Goal: Task Accomplishment & Management: Use online tool/utility

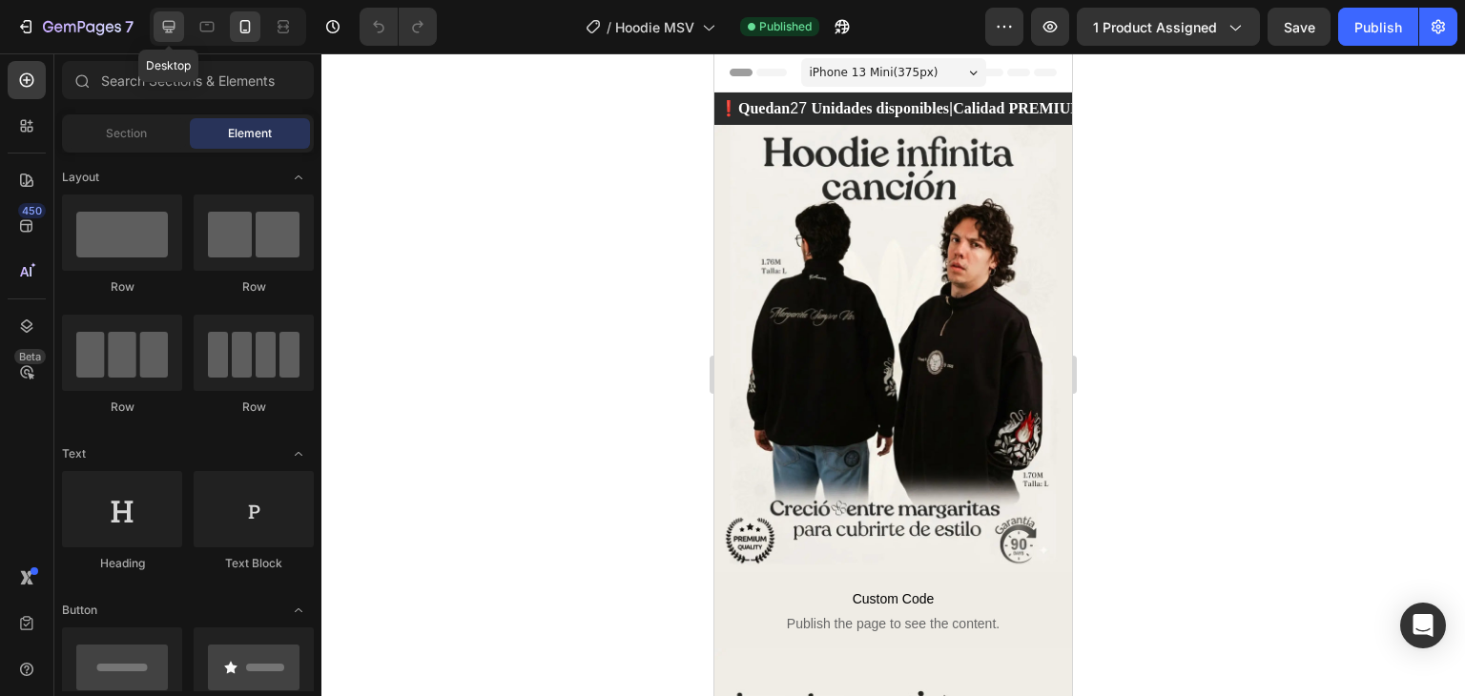
click at [176, 25] on icon at bounding box center [168, 26] width 19 height 19
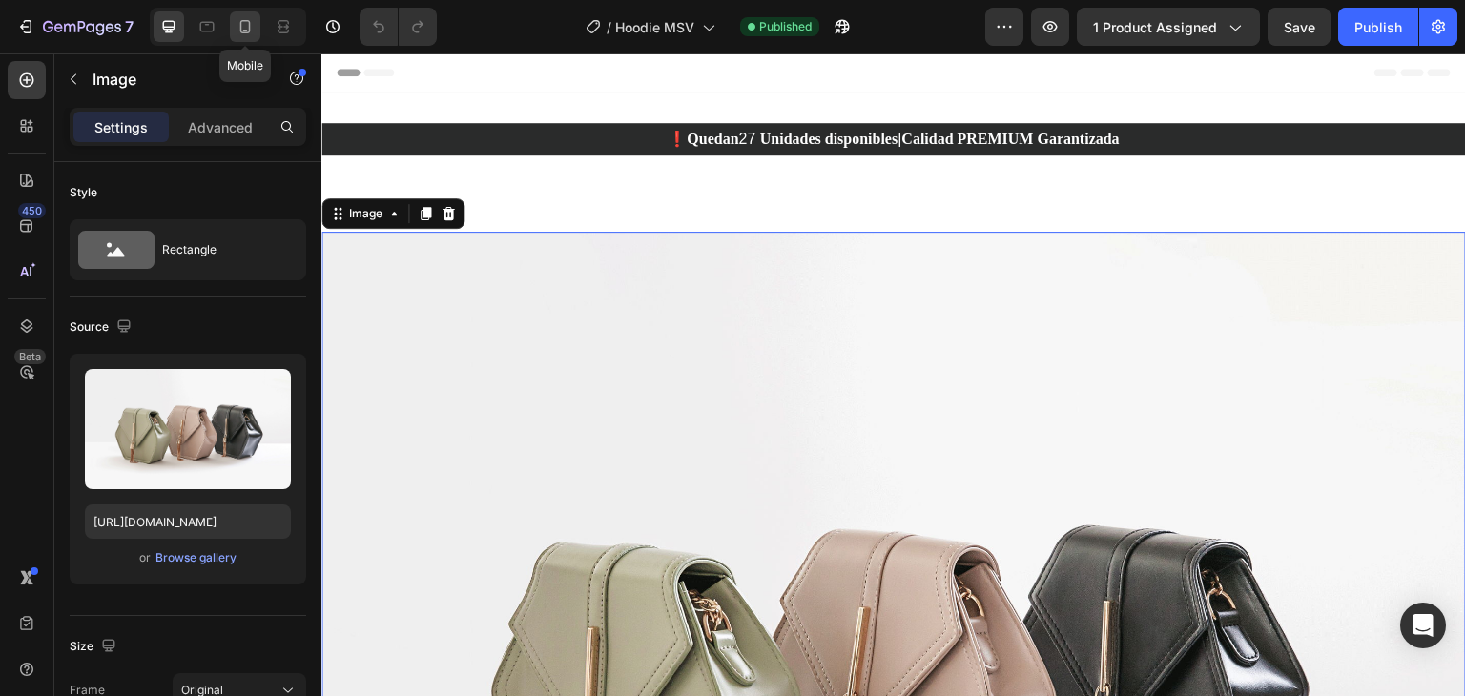
click at [252, 31] on icon at bounding box center [245, 26] width 19 height 19
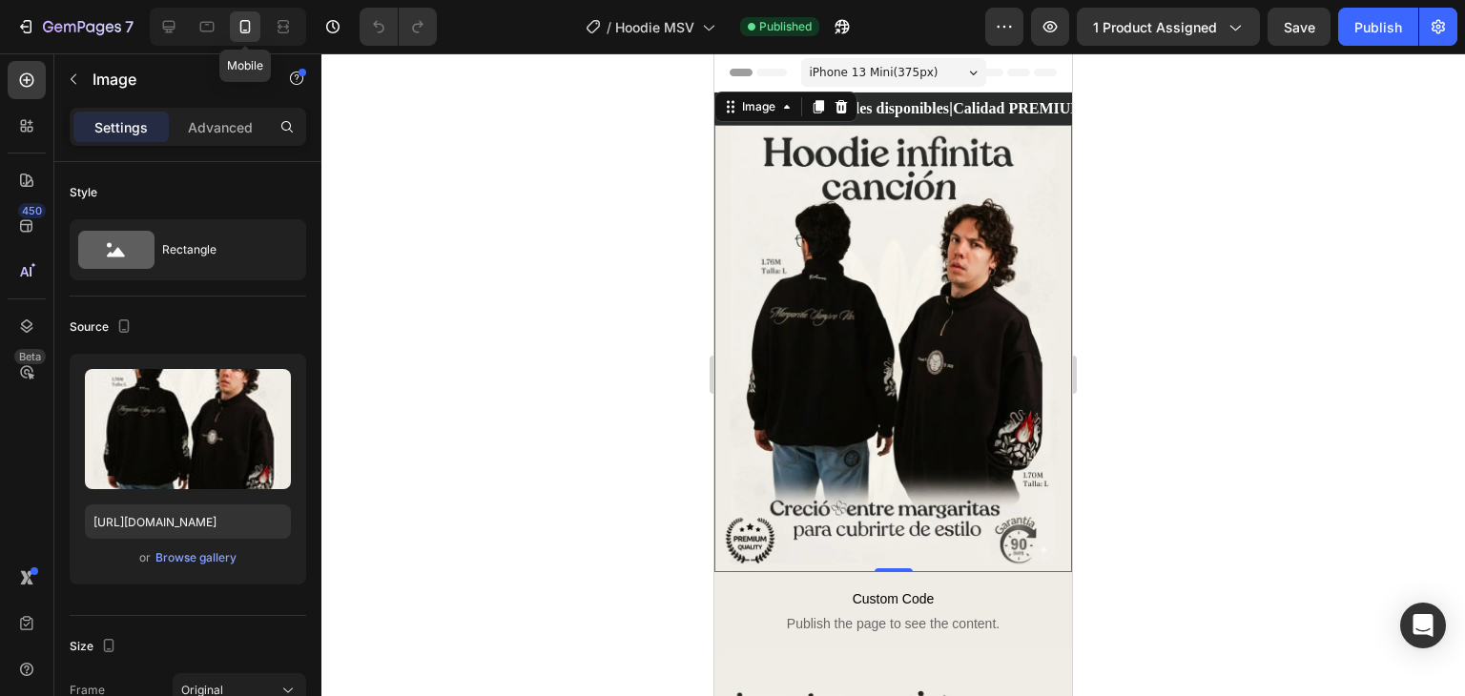
scroll to position [4, 0]
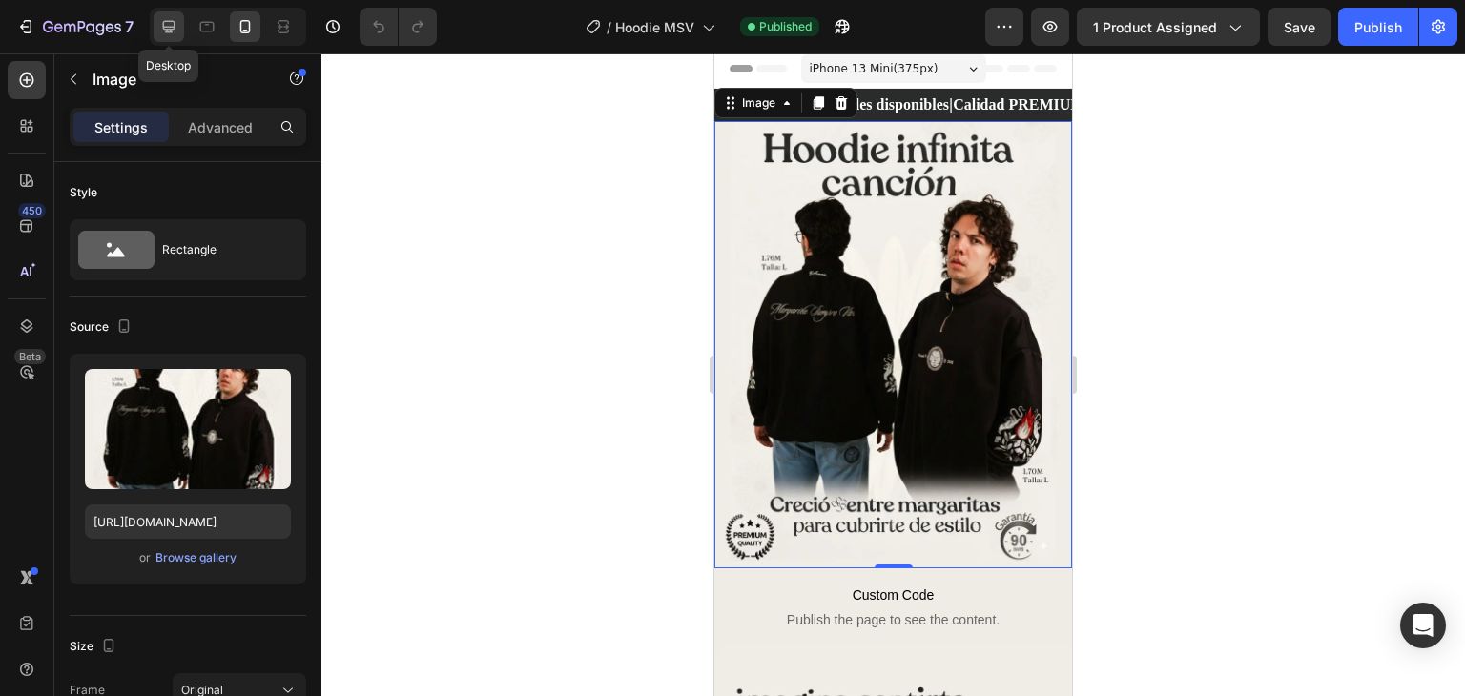
click at [183, 16] on div at bounding box center [169, 26] width 31 height 31
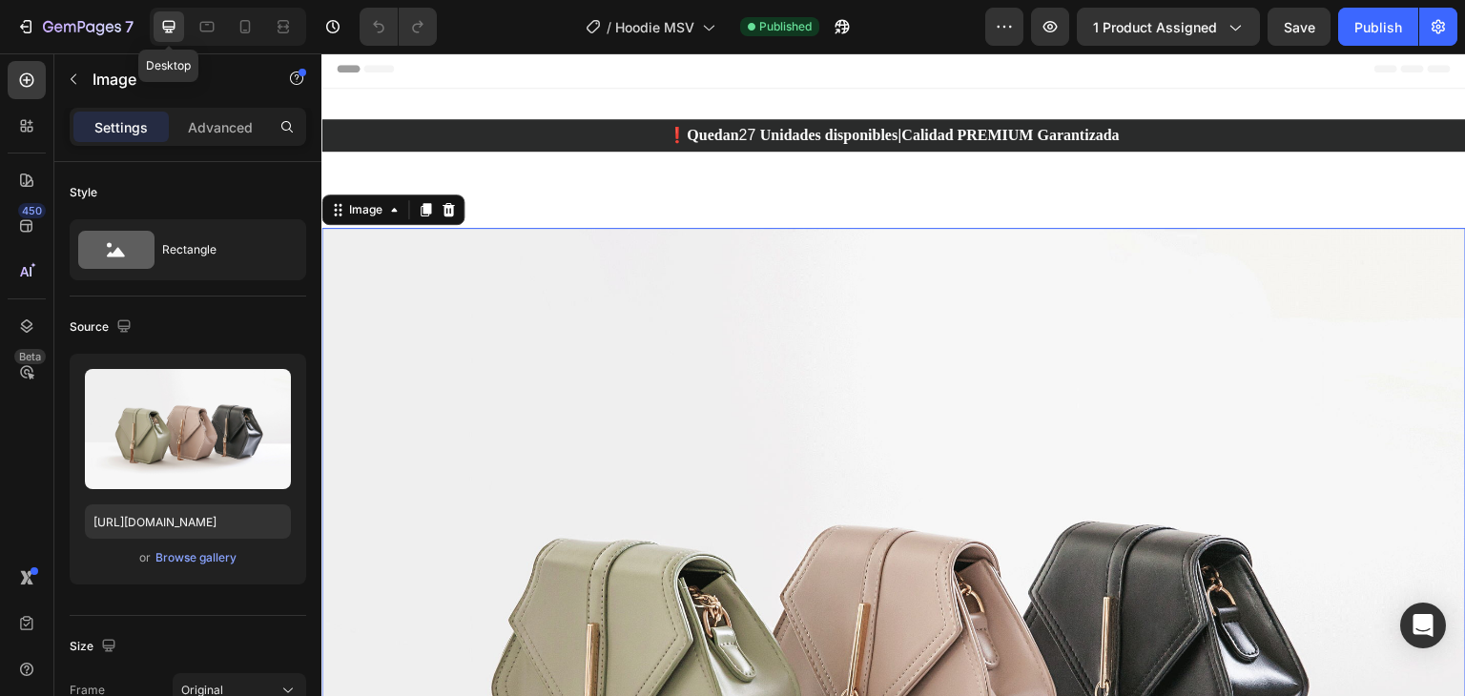
scroll to position [111, 0]
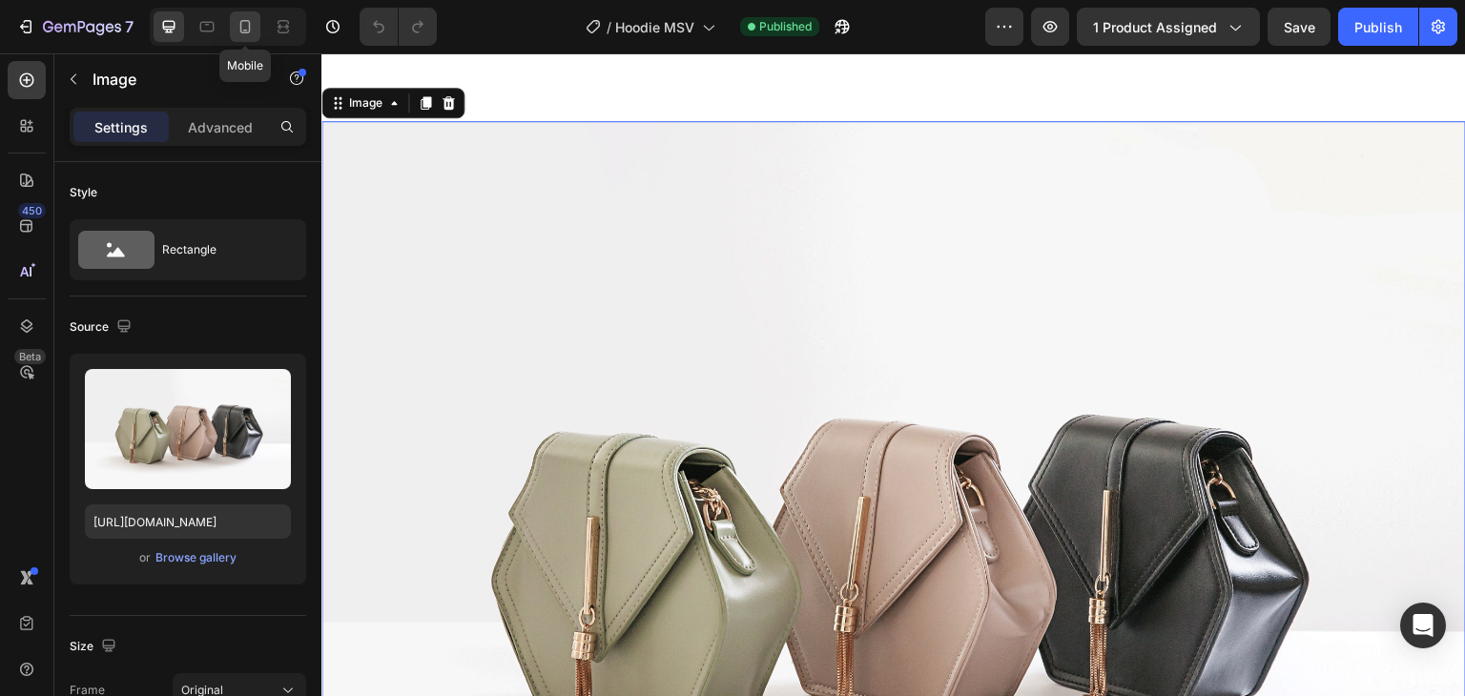
click at [252, 40] on div at bounding box center [245, 26] width 31 height 31
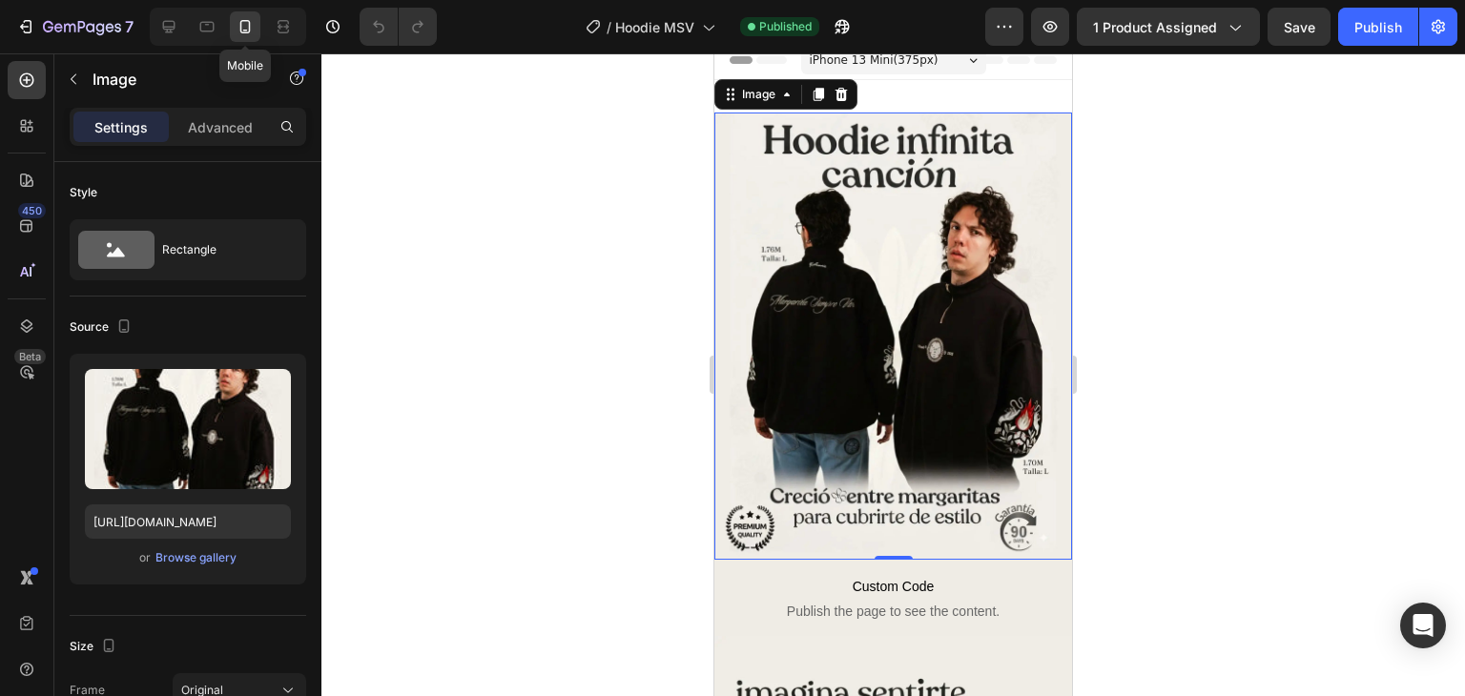
scroll to position [4, 0]
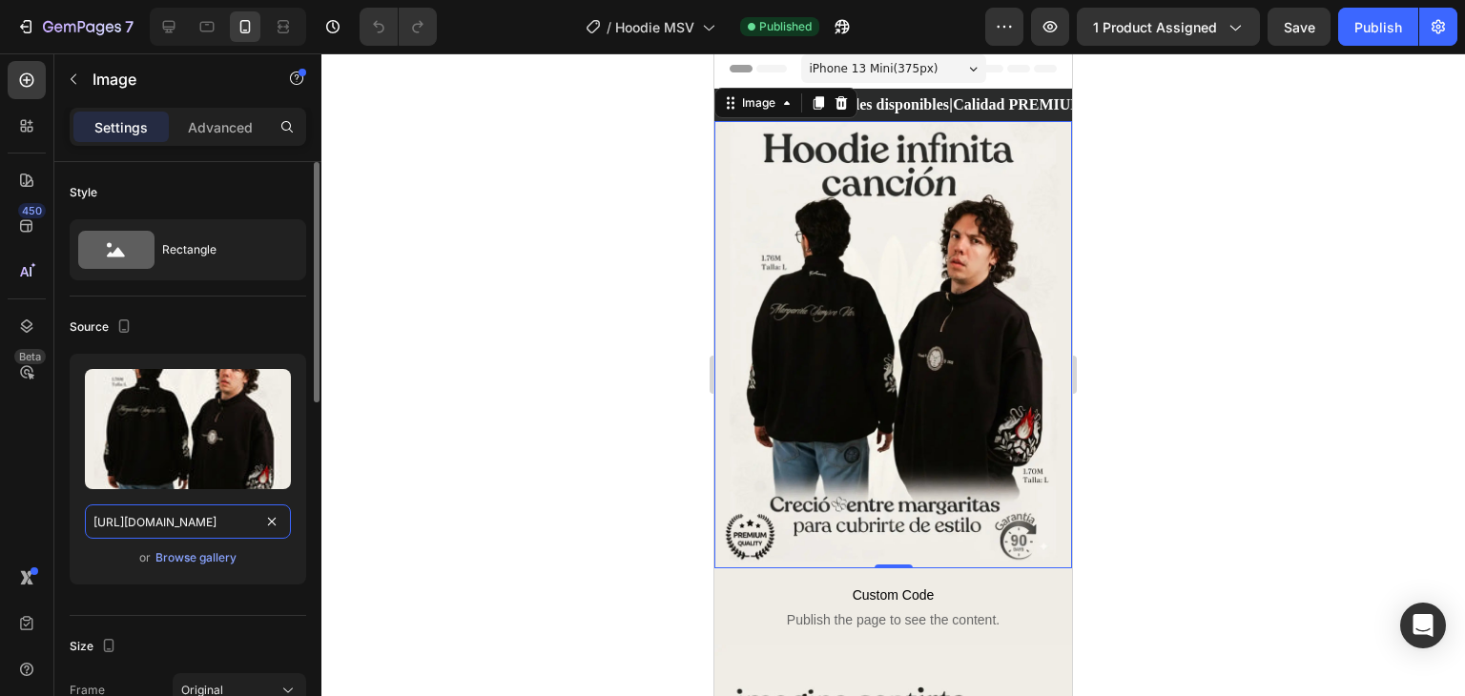
click at [216, 523] on input "[URL][DOMAIN_NAME]" at bounding box center [188, 522] width 206 height 34
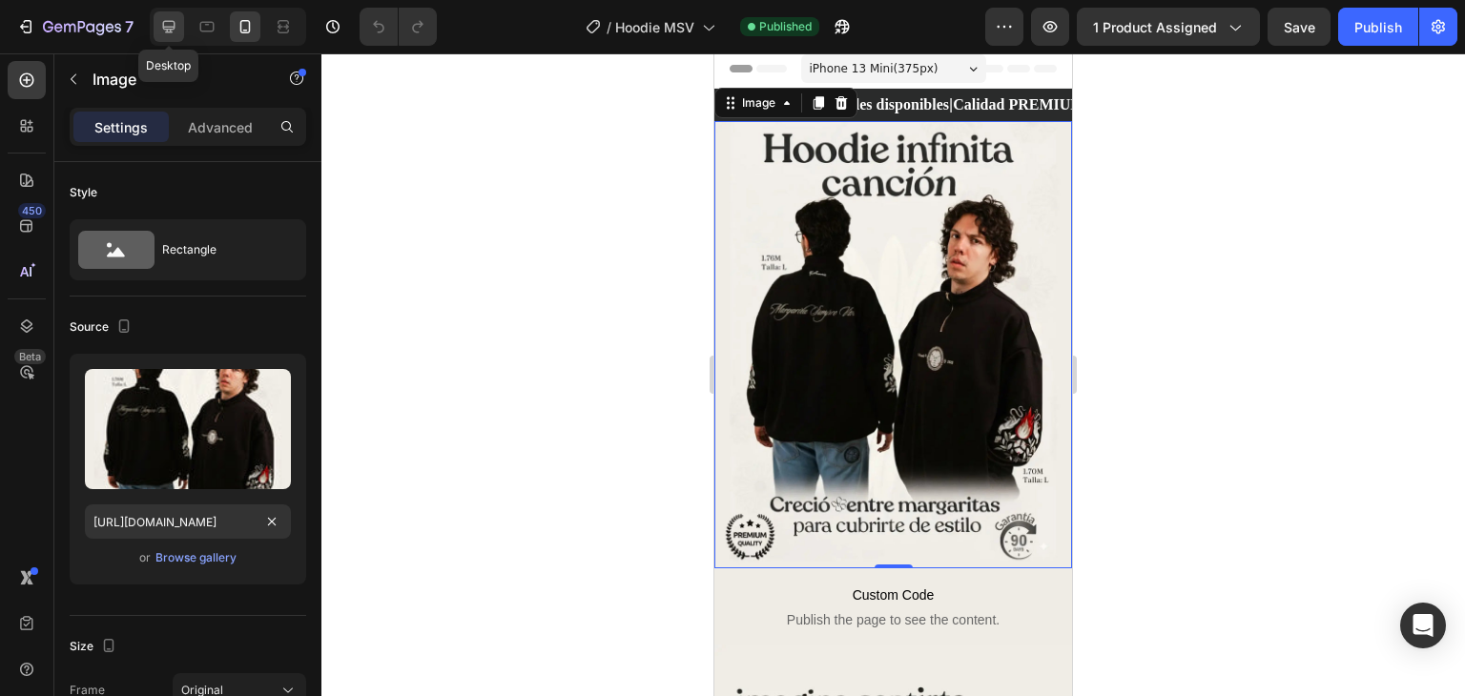
click at [165, 17] on icon at bounding box center [168, 26] width 19 height 19
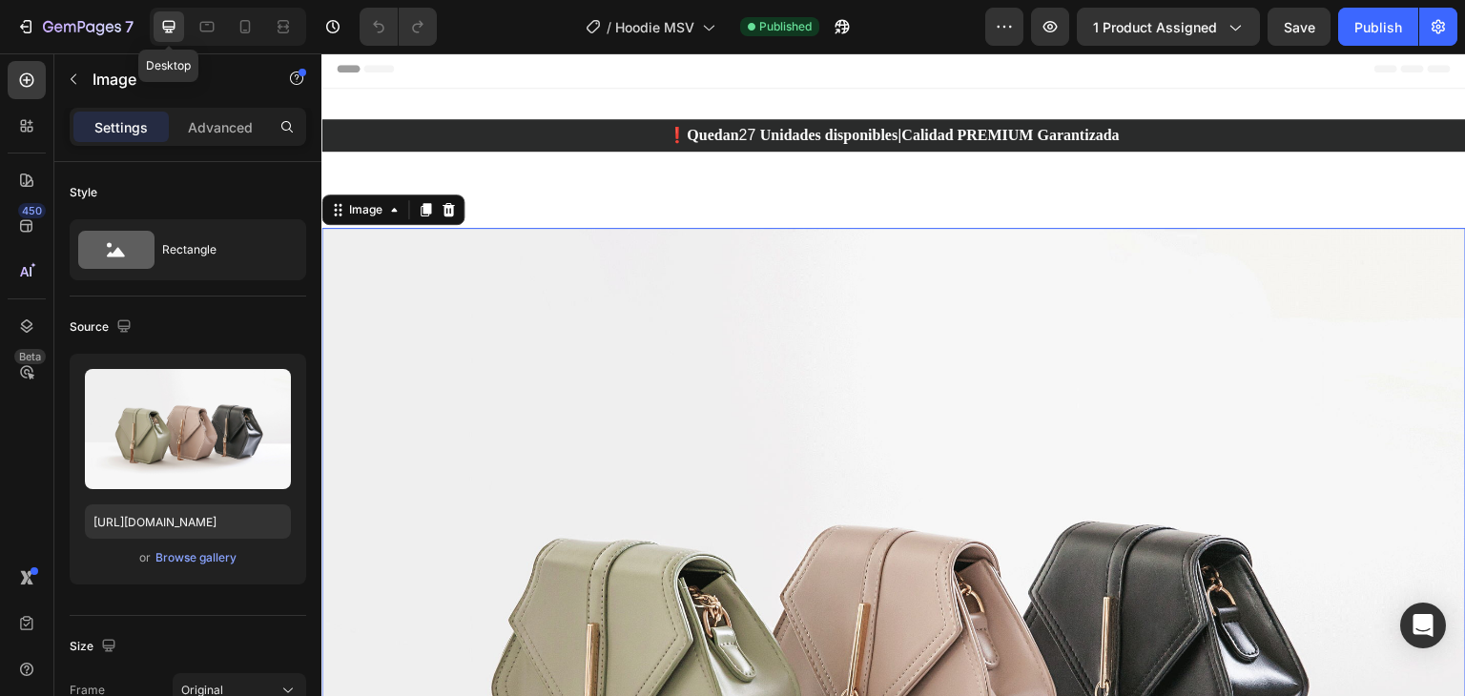
scroll to position [111, 0]
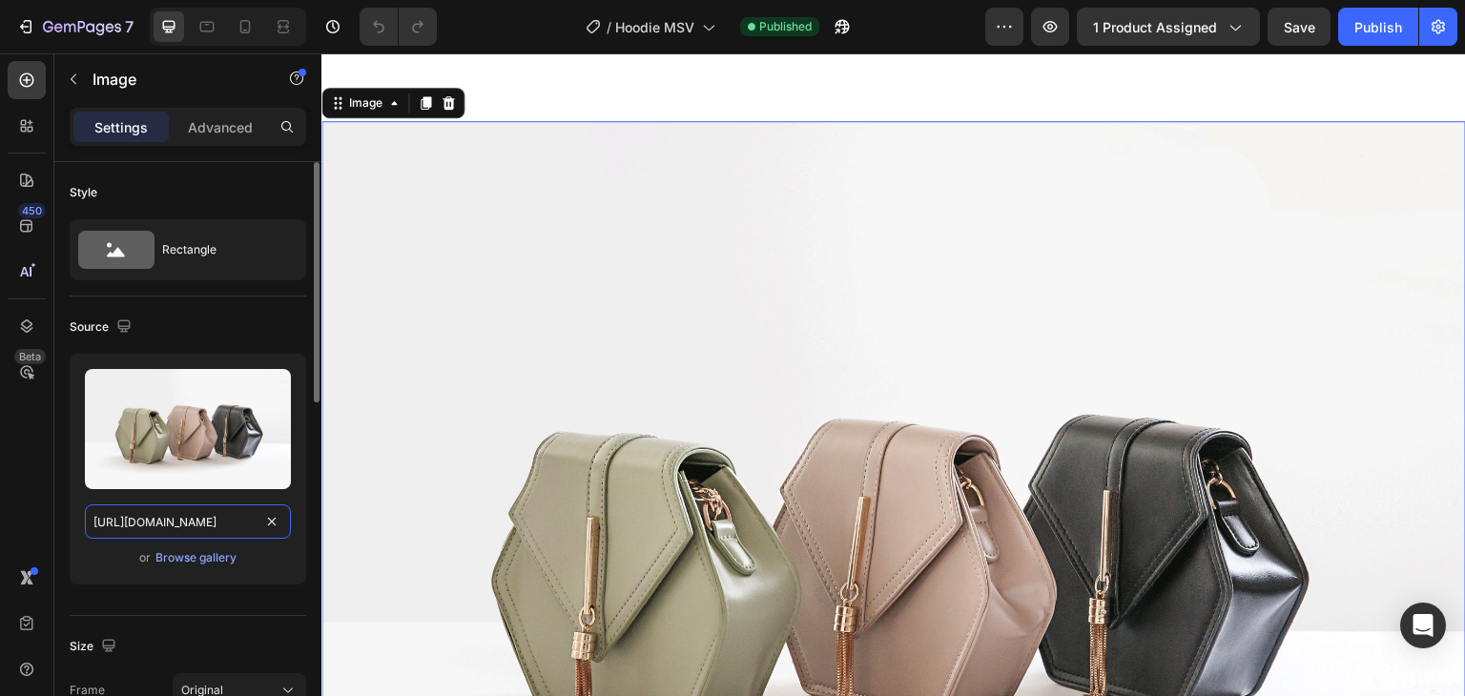
click at [169, 508] on input "[URL][DOMAIN_NAME]" at bounding box center [188, 522] width 206 height 34
paste input "[DOMAIN_NAME][URL]"
type input "[URL][DOMAIN_NAME]"
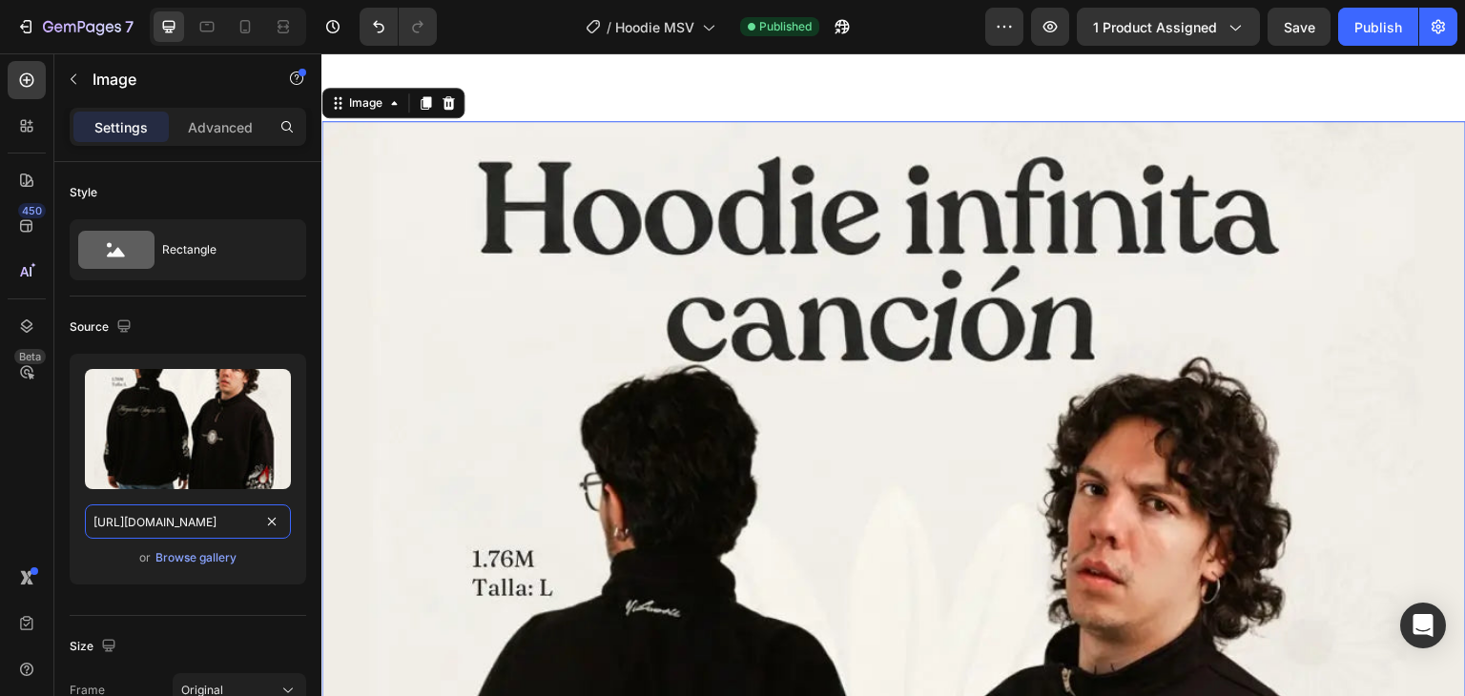
scroll to position [0, 0]
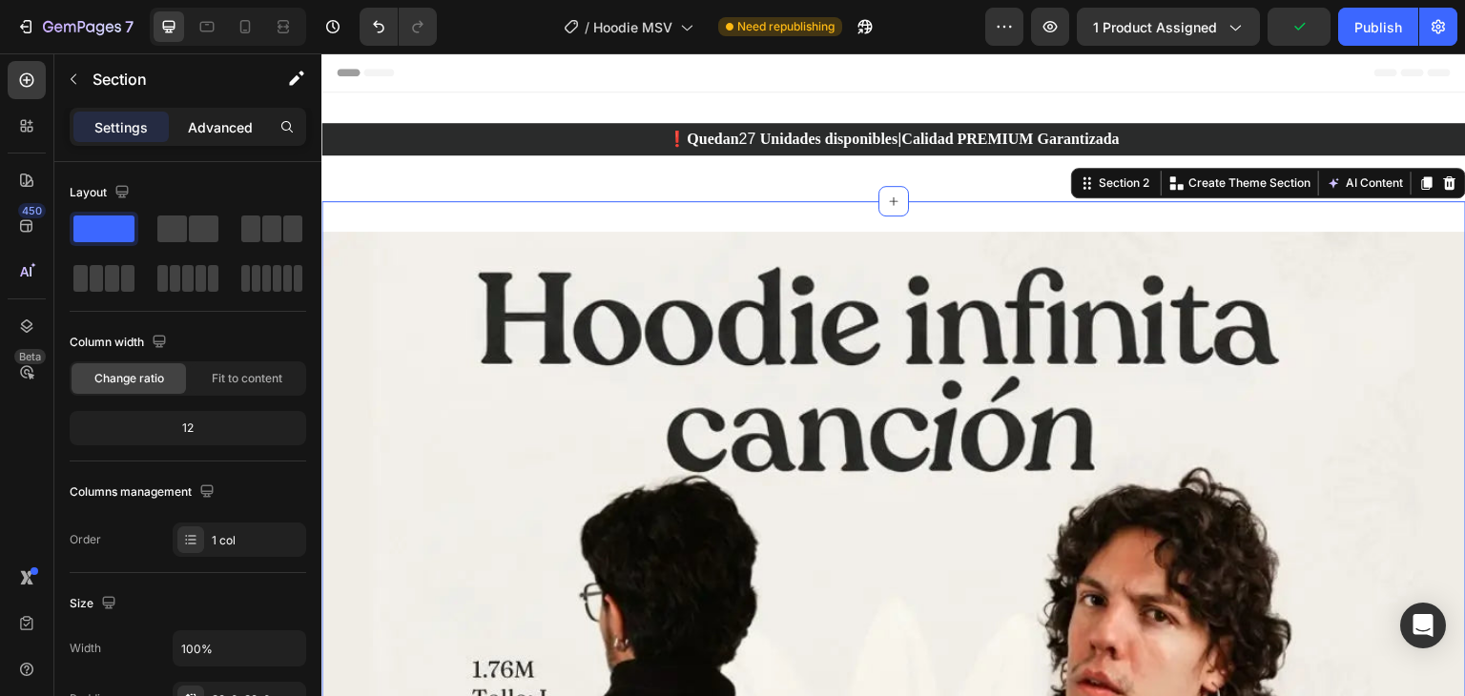
click at [228, 135] on p "Advanced" at bounding box center [220, 127] width 65 height 20
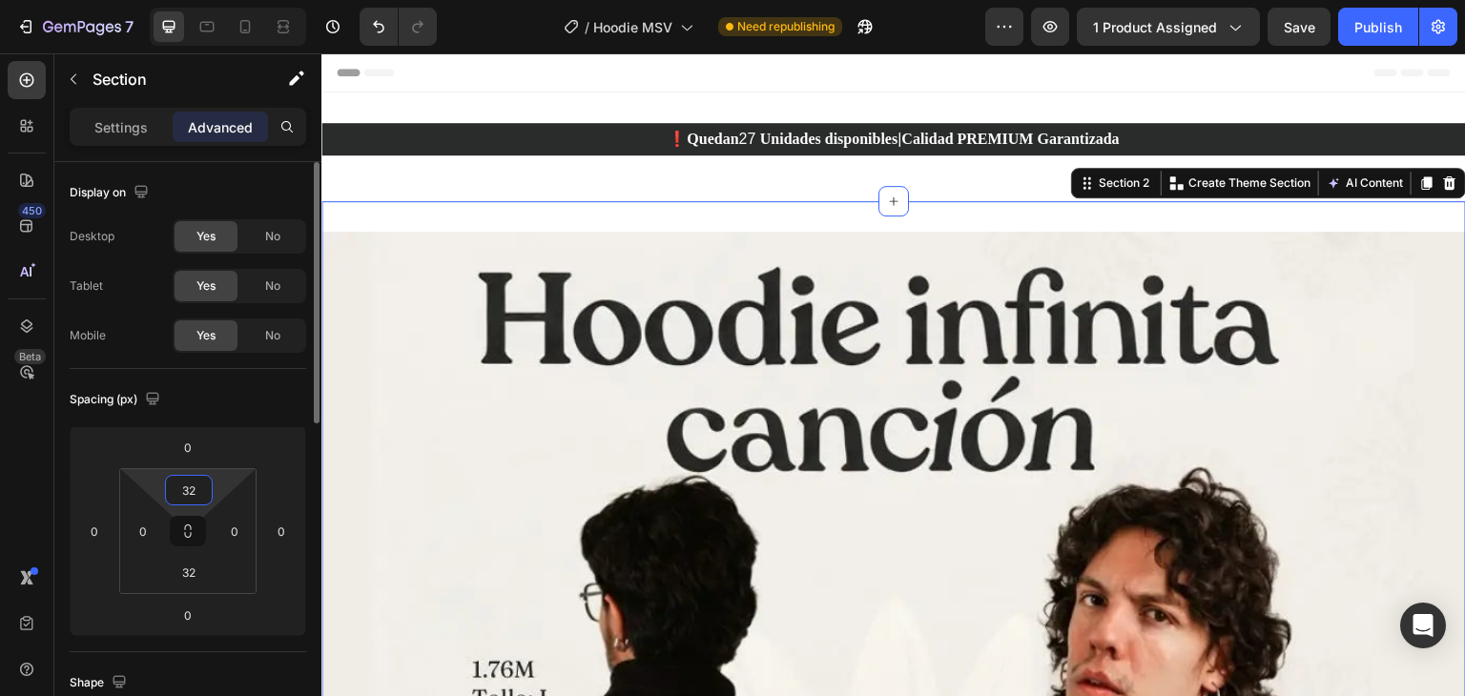
click at [184, 486] on input "32" at bounding box center [189, 490] width 38 height 29
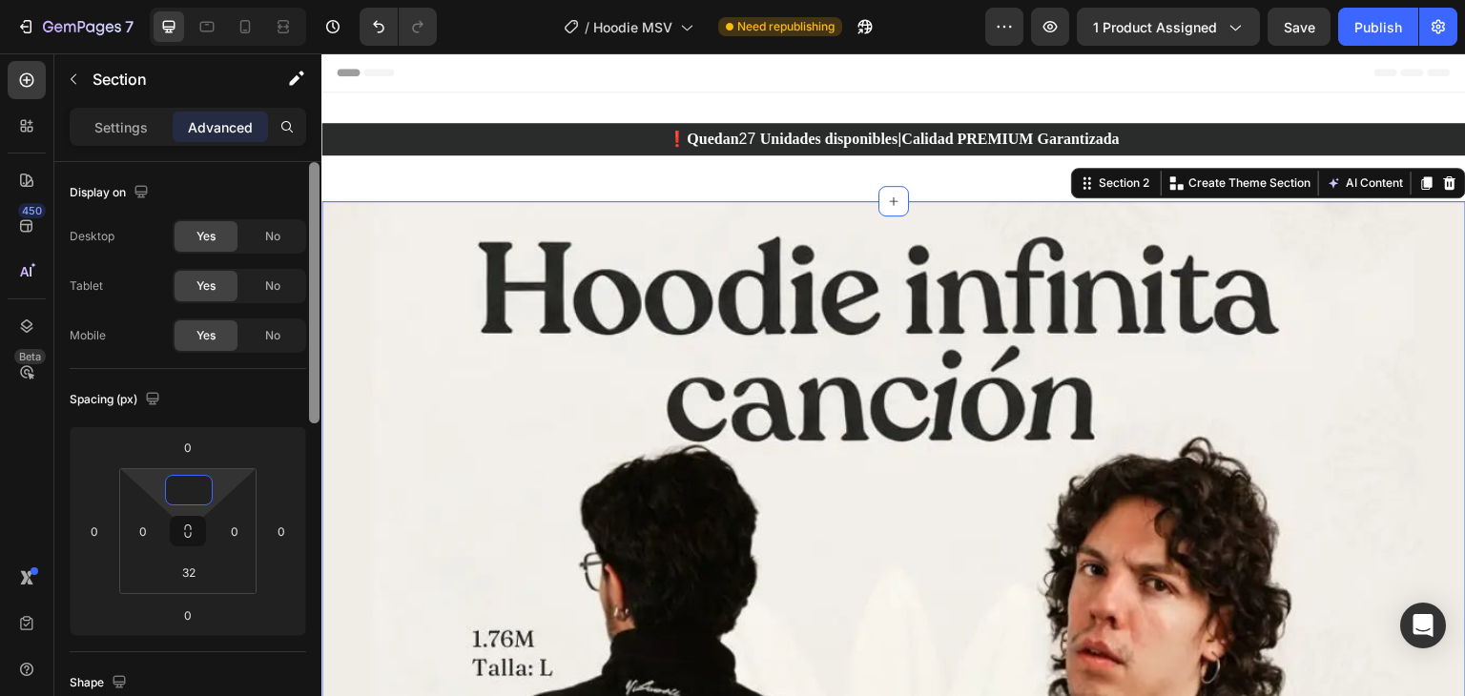
type input "0"
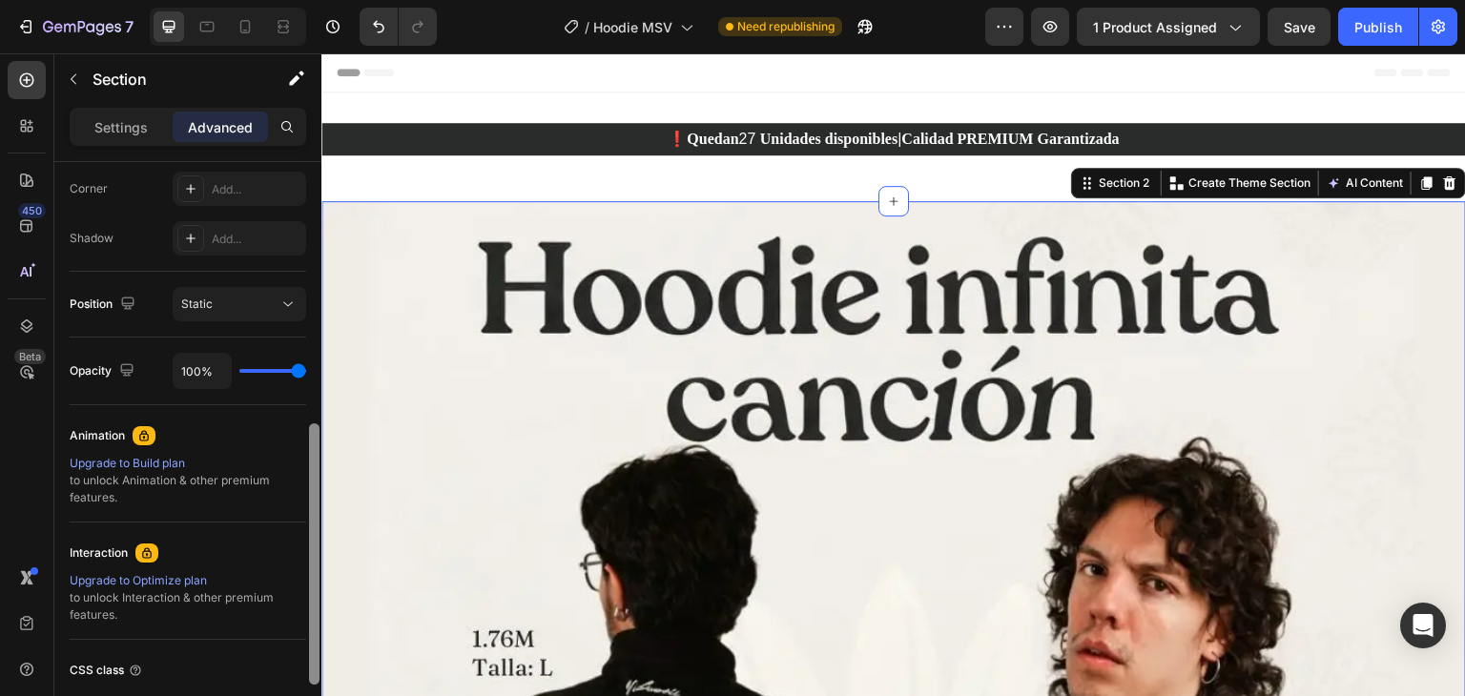
click at [308, 384] on div at bounding box center [314, 456] width 14 height 589
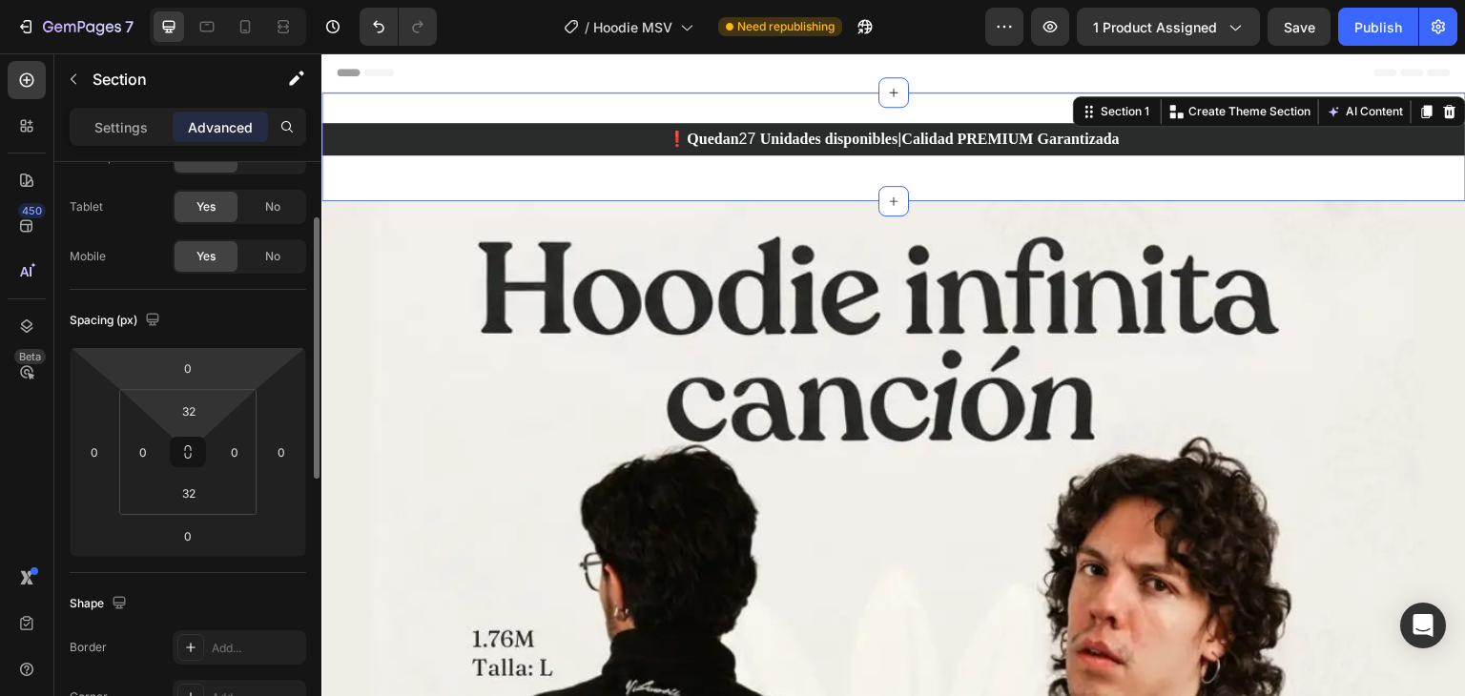
scroll to position [70, 0]
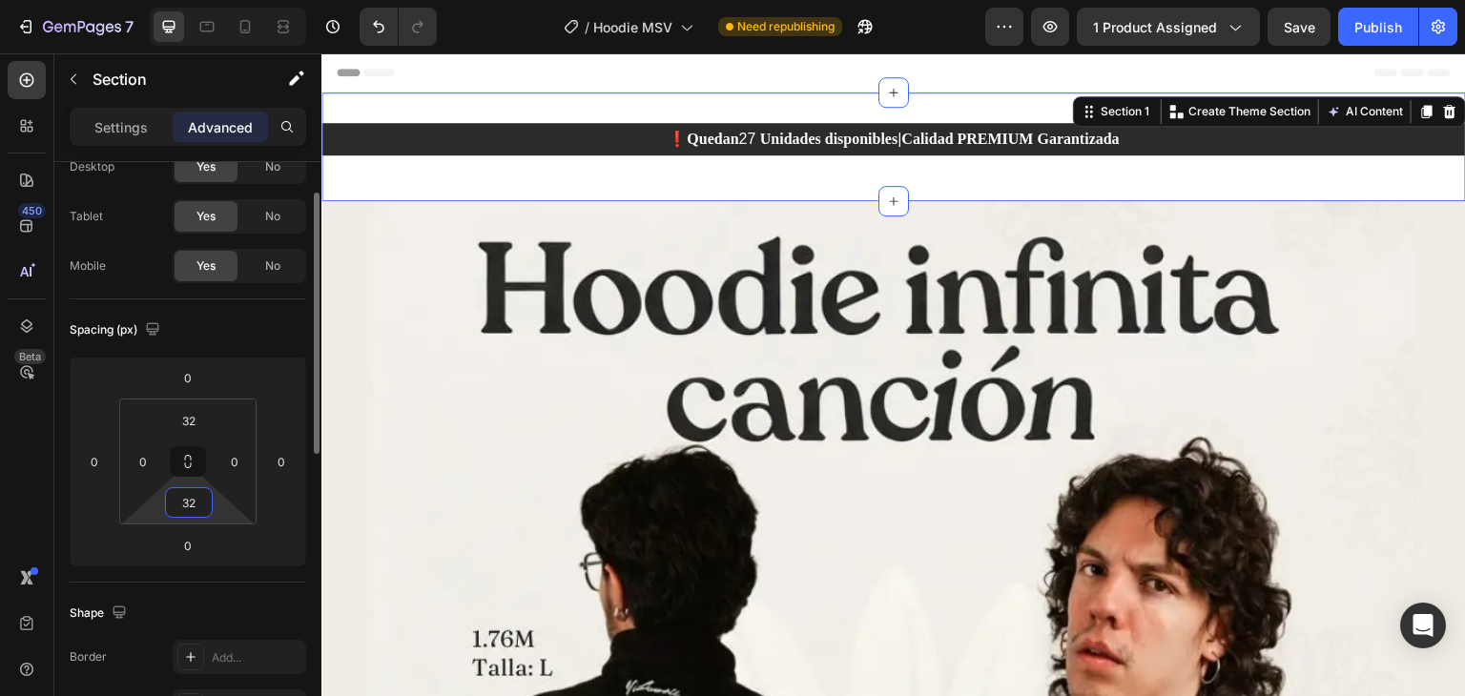
click at [181, 505] on input "32" at bounding box center [189, 502] width 38 height 29
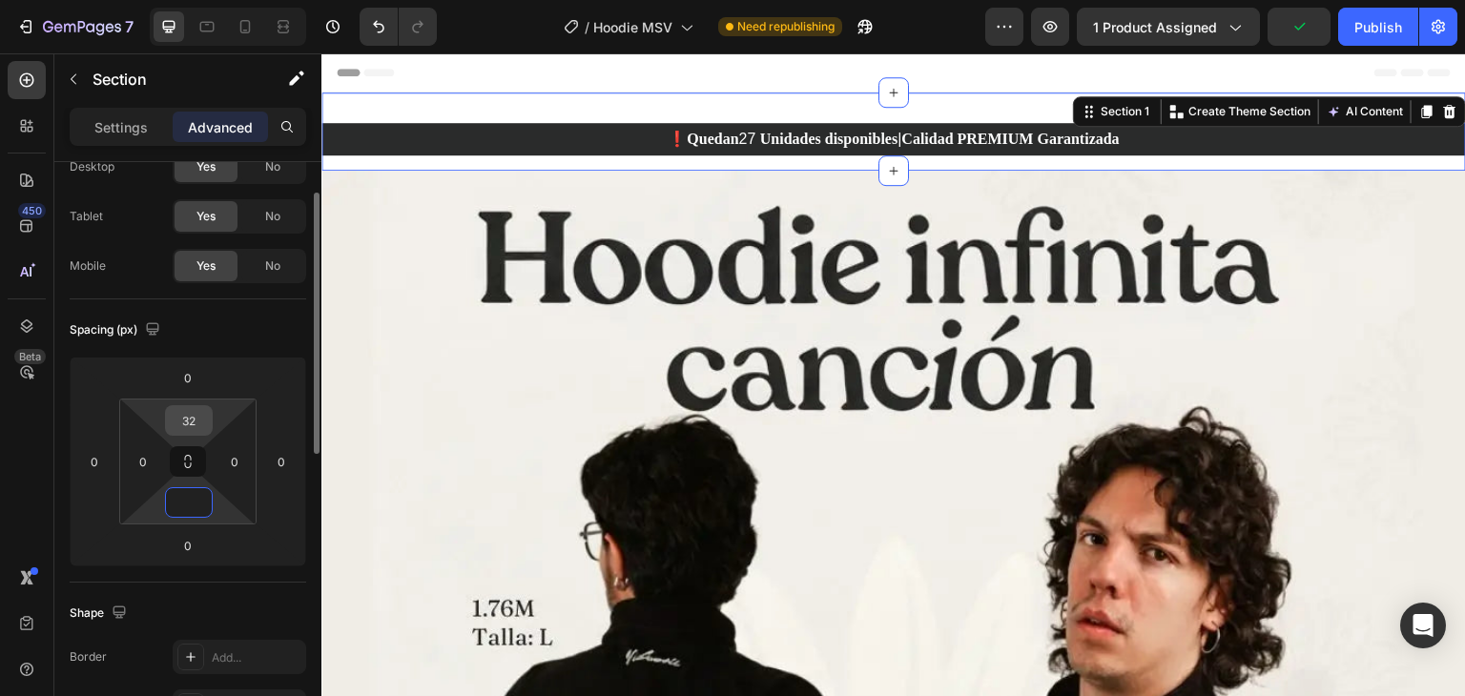
type input "0"
click at [187, 421] on input "32" at bounding box center [189, 420] width 38 height 29
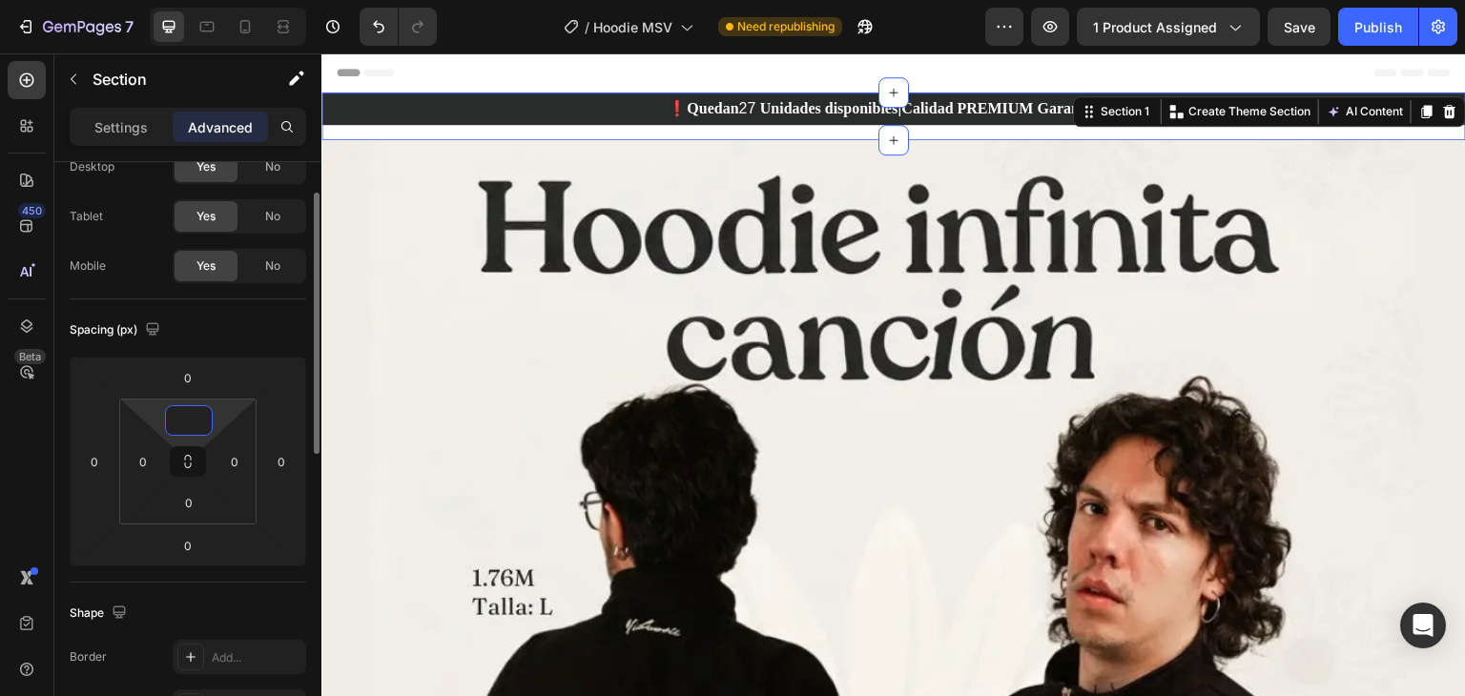
type input "0"
click at [256, 348] on div "Spacing (px) 0 0 0 0 0 0 0 0" at bounding box center [188, 441] width 237 height 283
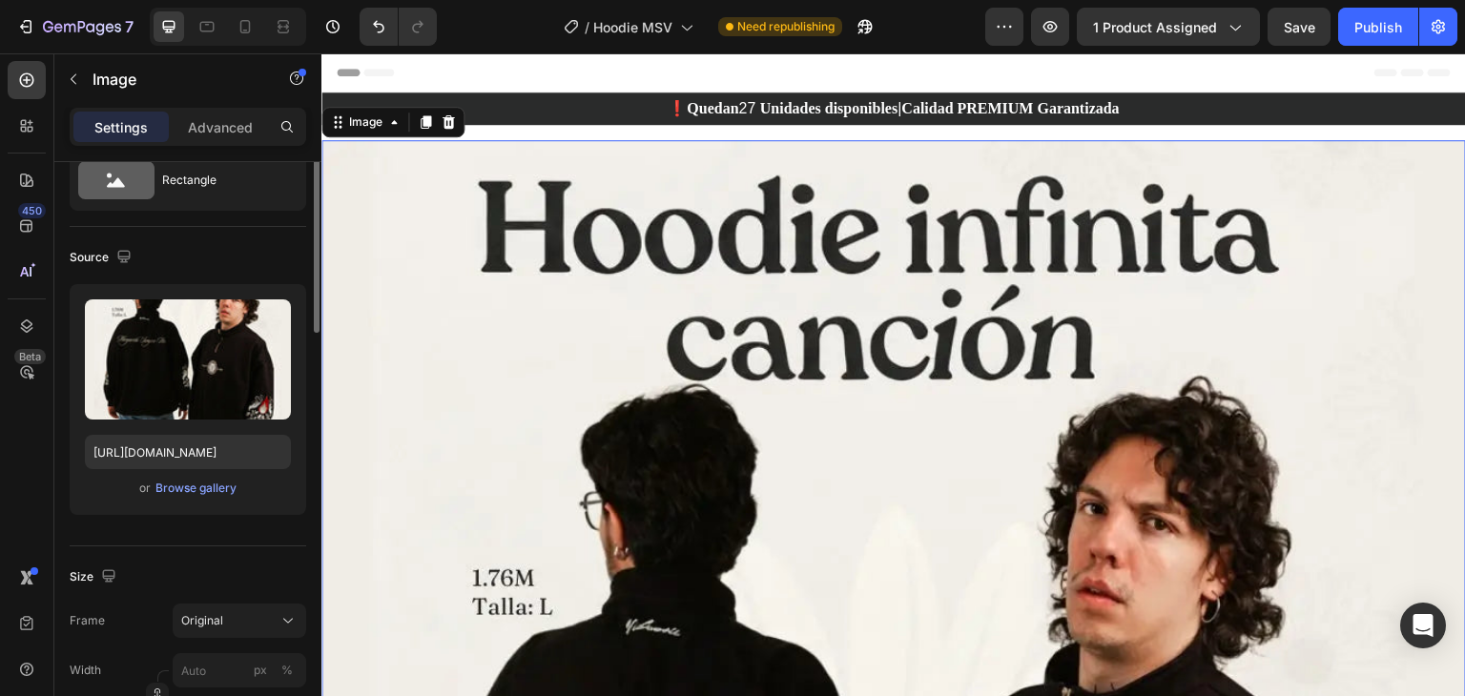
scroll to position [0, 0]
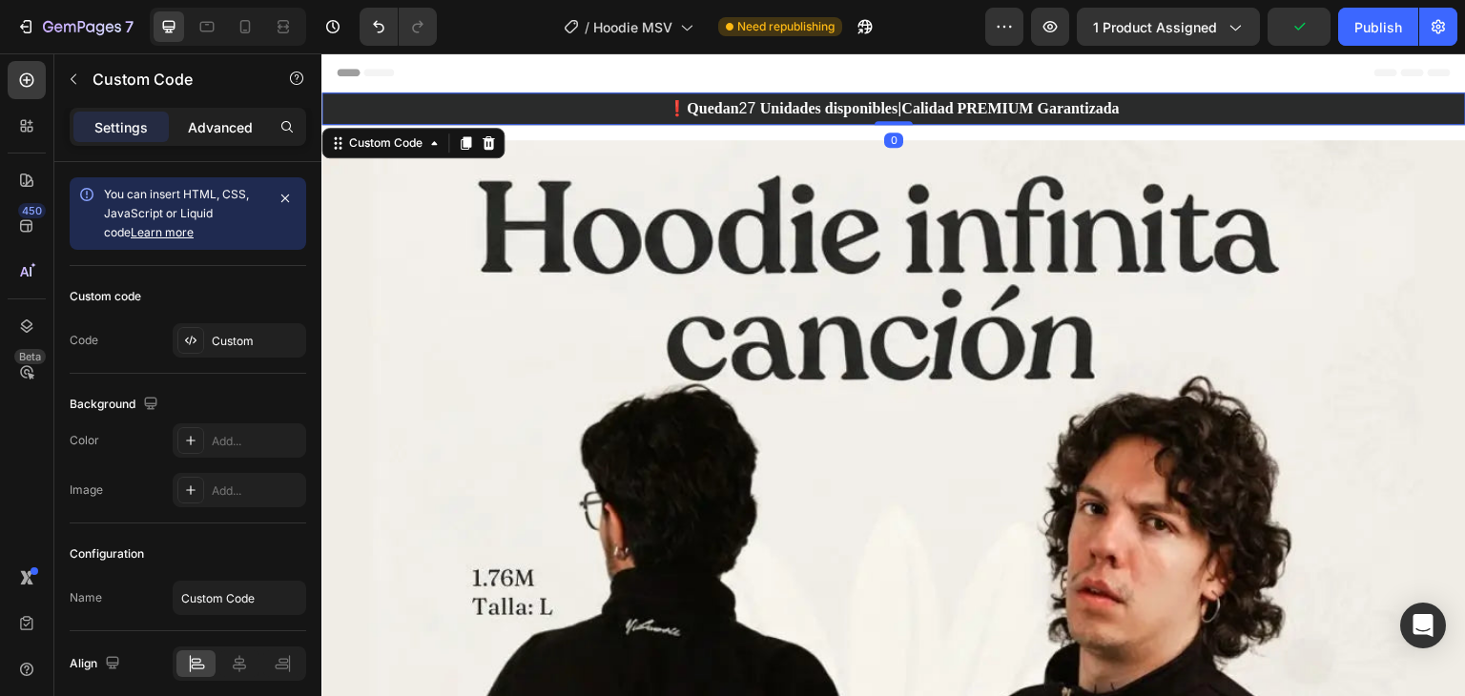
click at [229, 114] on div "Advanced" at bounding box center [220, 127] width 95 height 31
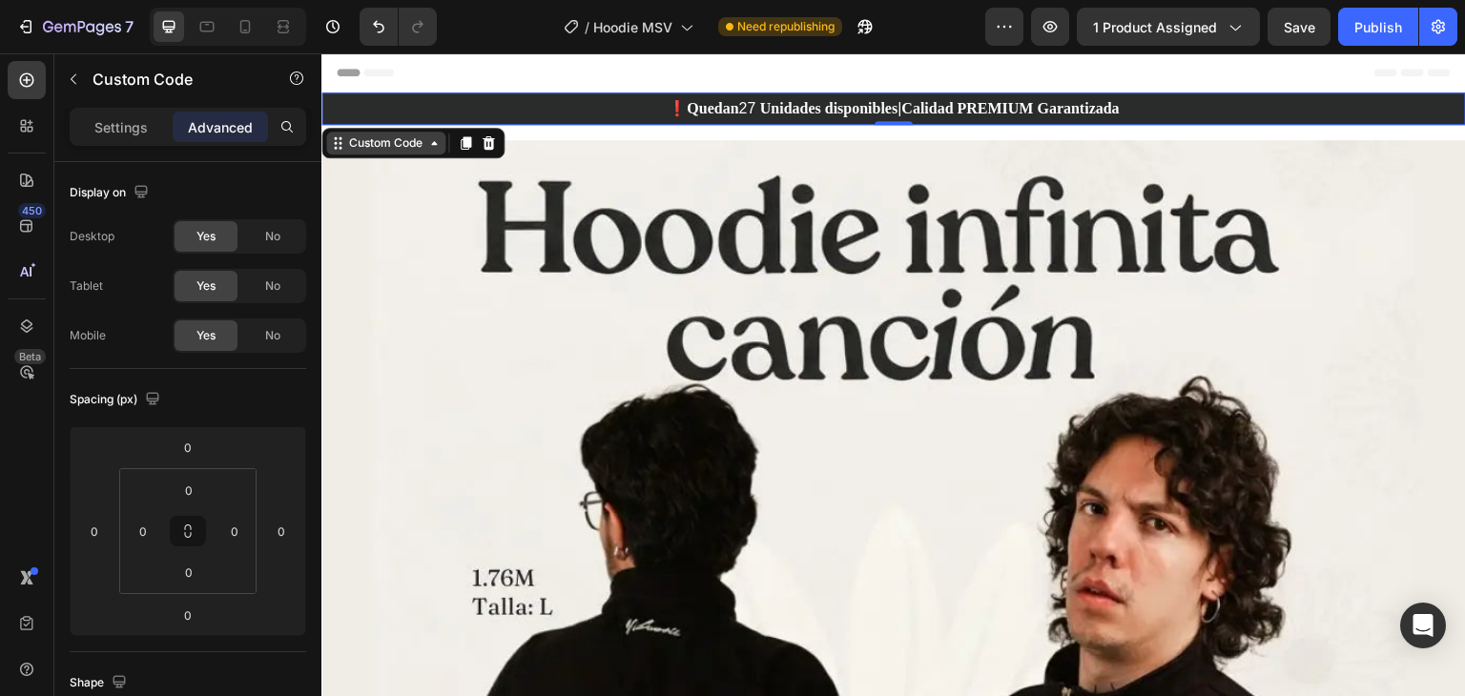
click at [430, 138] on icon at bounding box center [433, 142] width 15 height 15
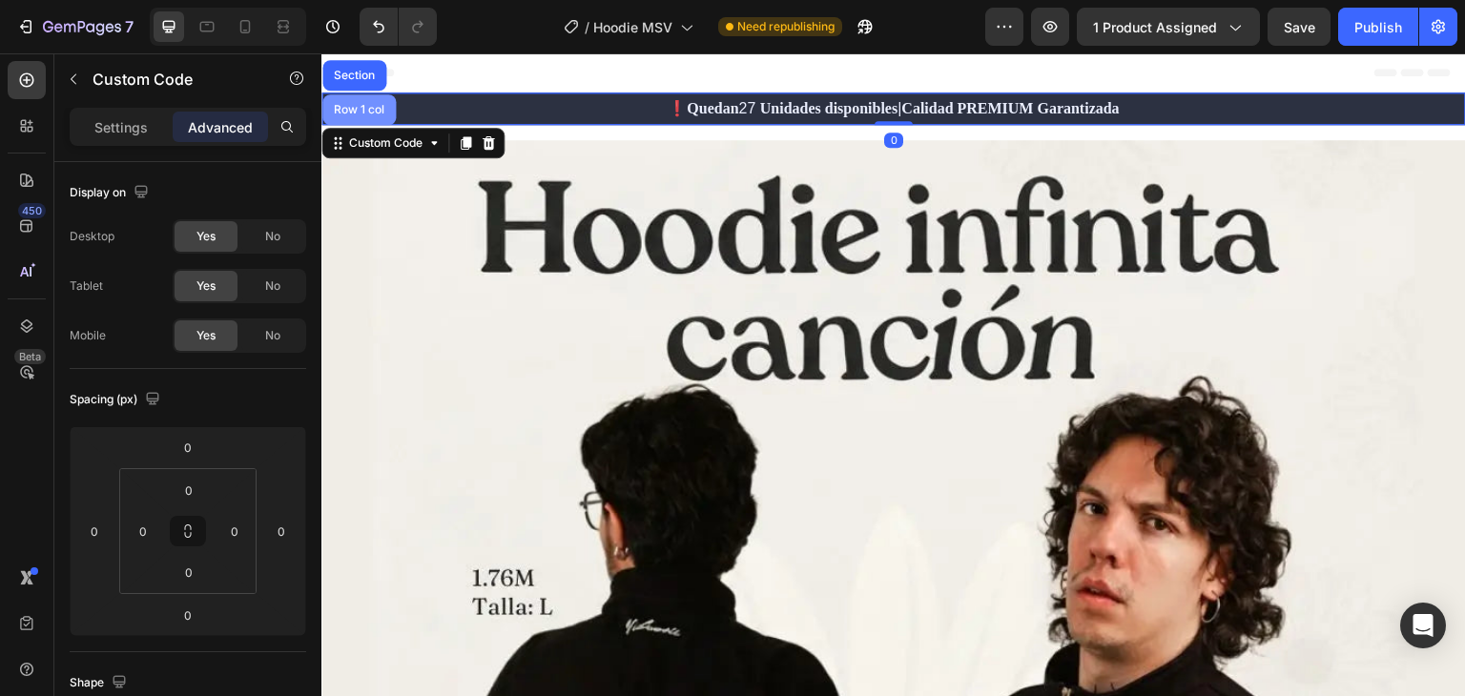
click at [366, 106] on div "Row 1 col" at bounding box center [359, 109] width 58 height 11
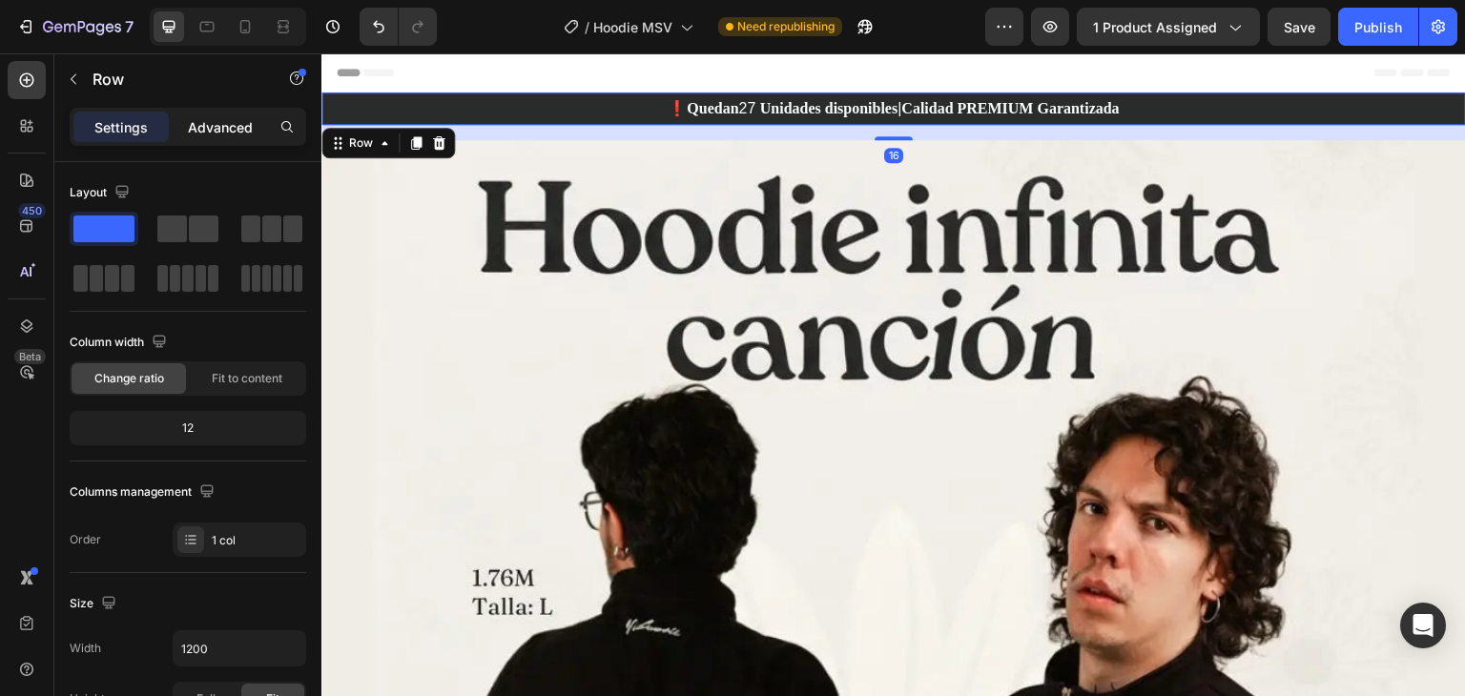
click at [216, 137] on div "Advanced" at bounding box center [220, 127] width 95 height 31
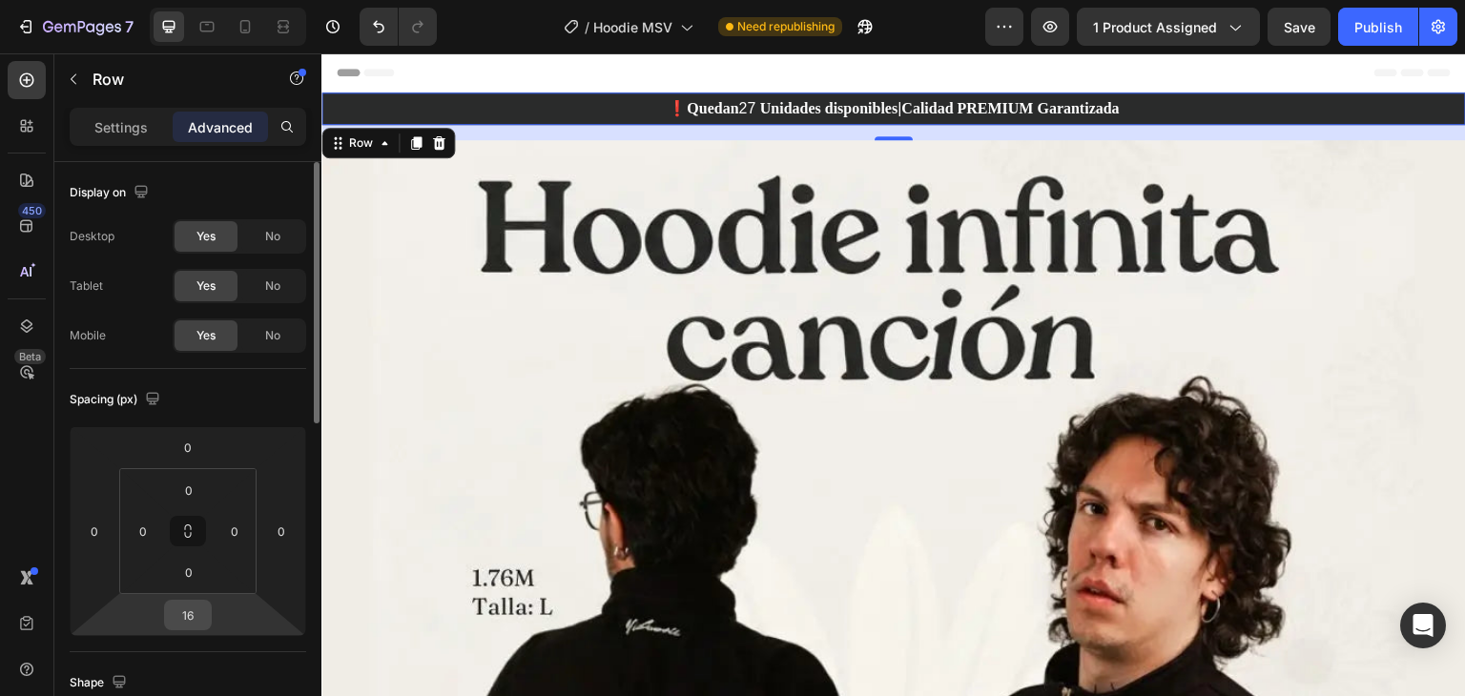
click at [186, 602] on input "16" at bounding box center [188, 615] width 38 height 29
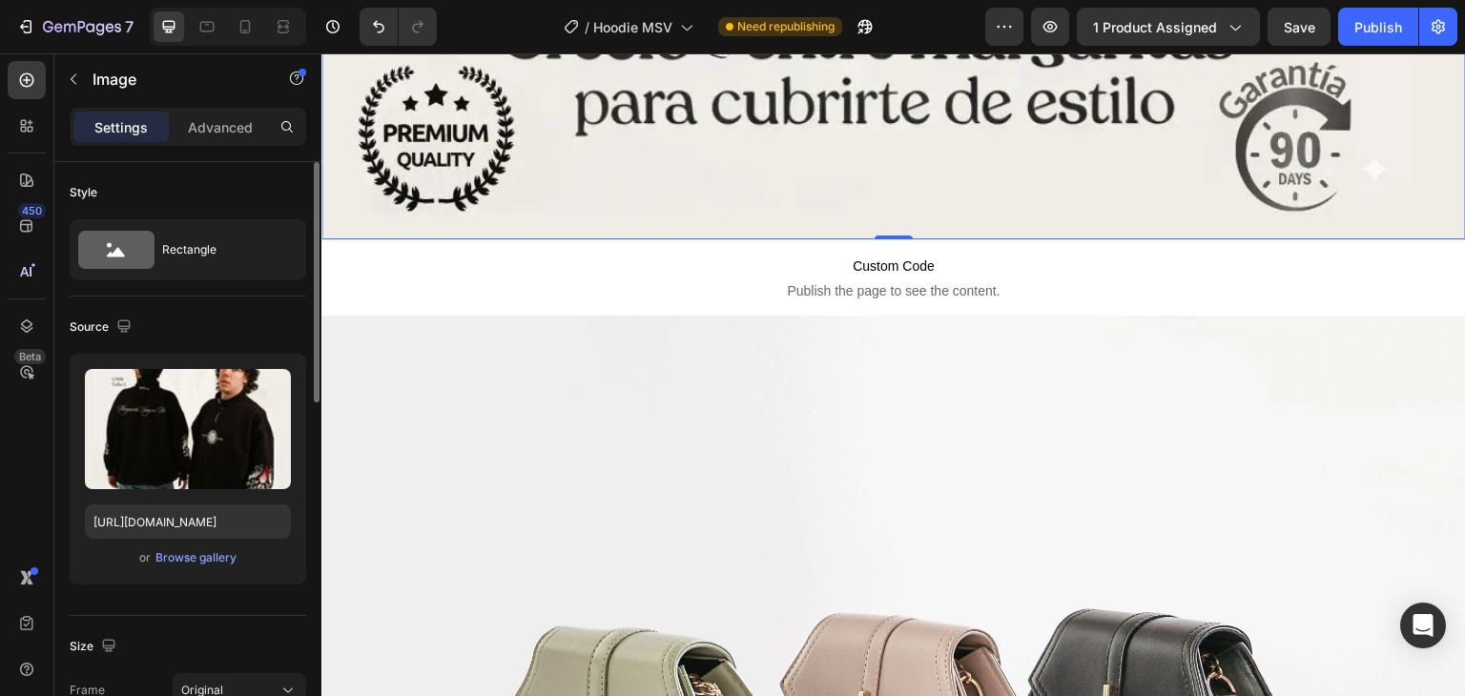
scroll to position [1318, 0]
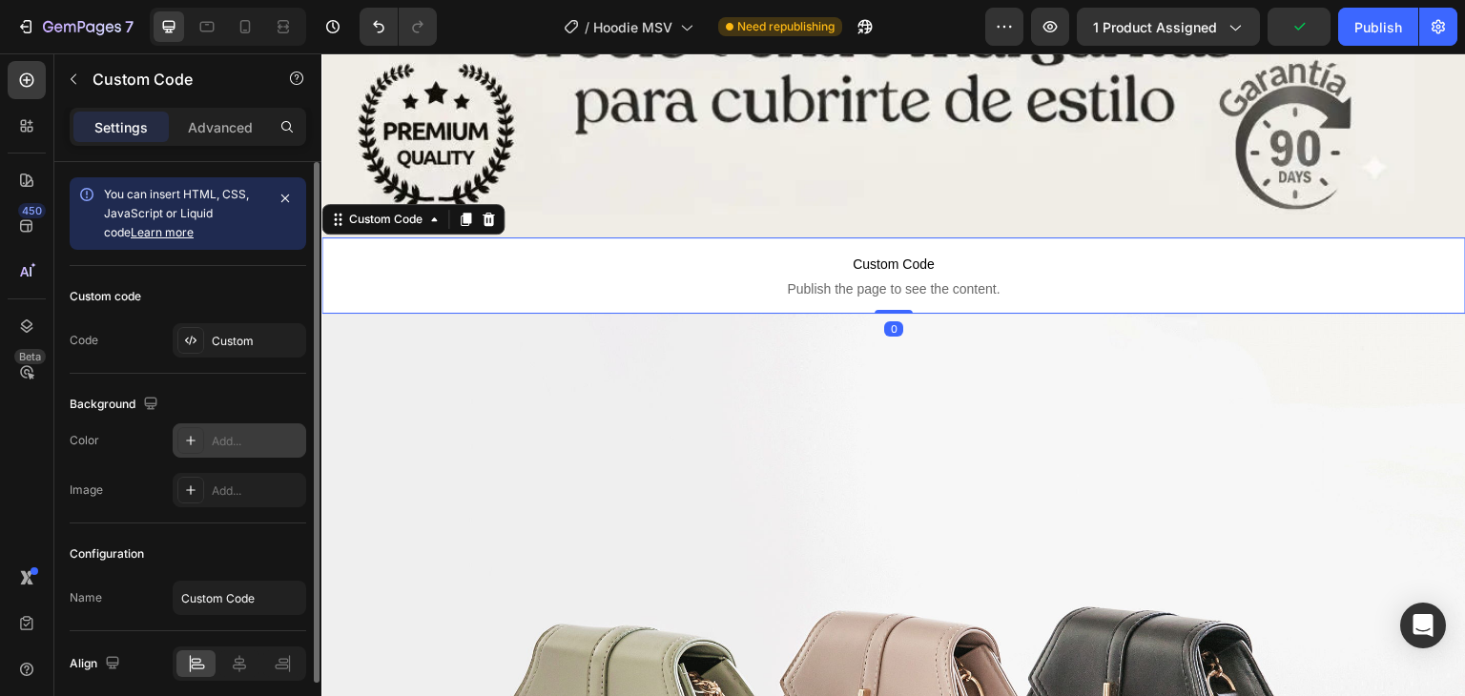
click at [223, 430] on div "Add..." at bounding box center [240, 441] width 134 height 34
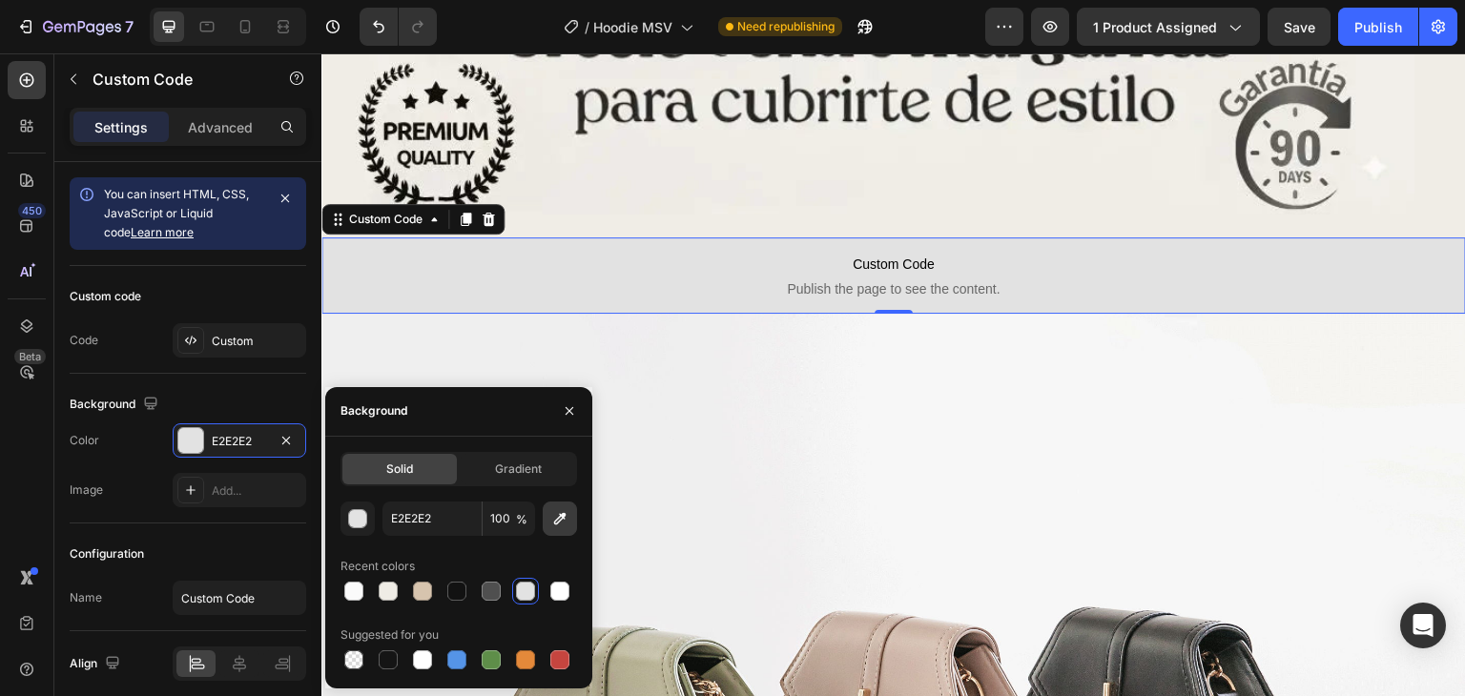
click at [561, 513] on icon "button" at bounding box center [559, 518] width 19 height 19
type input "F0ECE6"
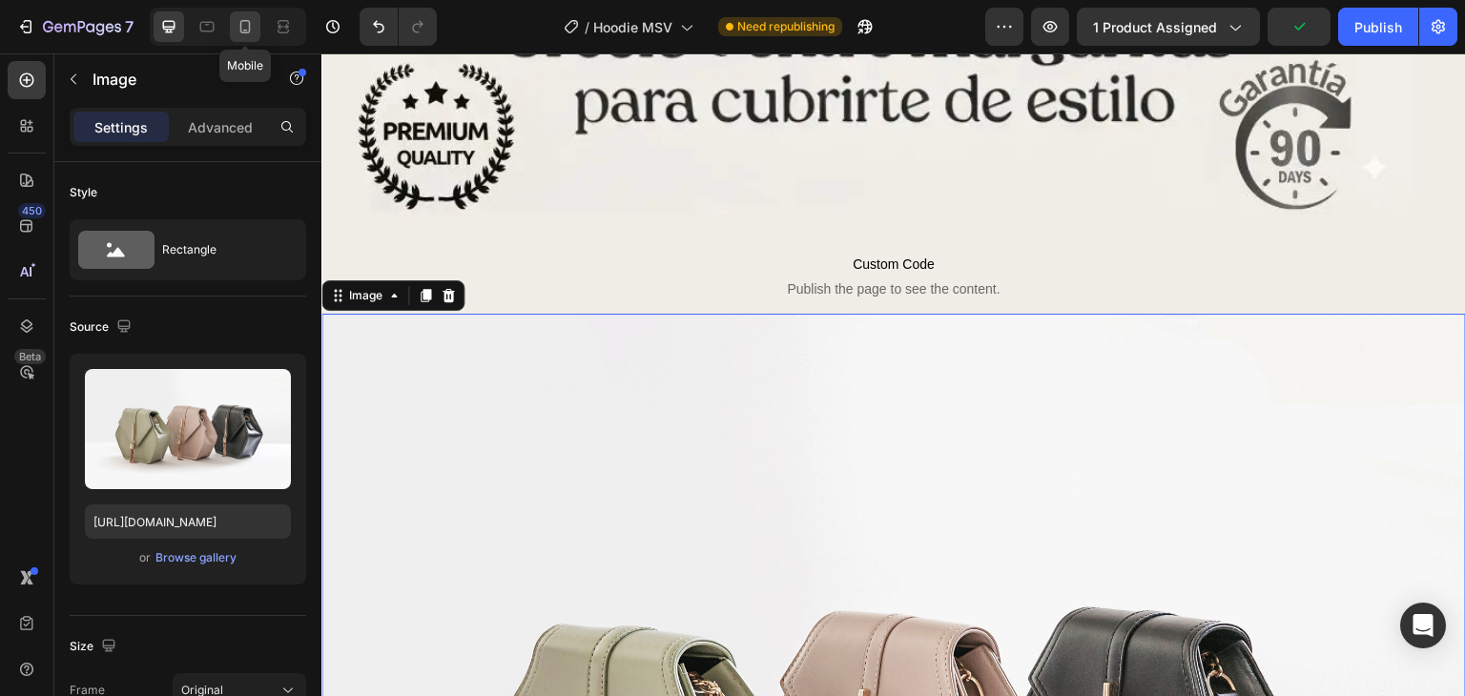
click at [245, 30] on icon at bounding box center [245, 31] width 5 height 2
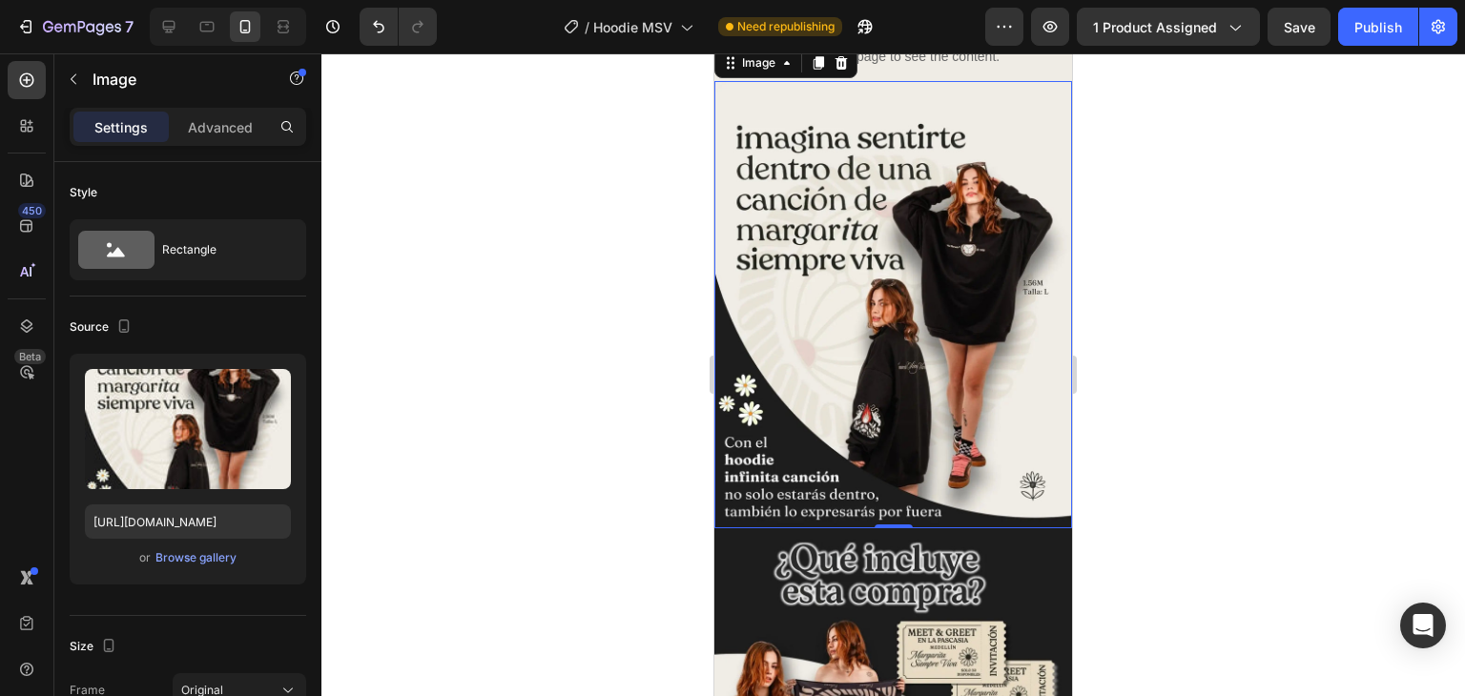
scroll to position [510, 0]
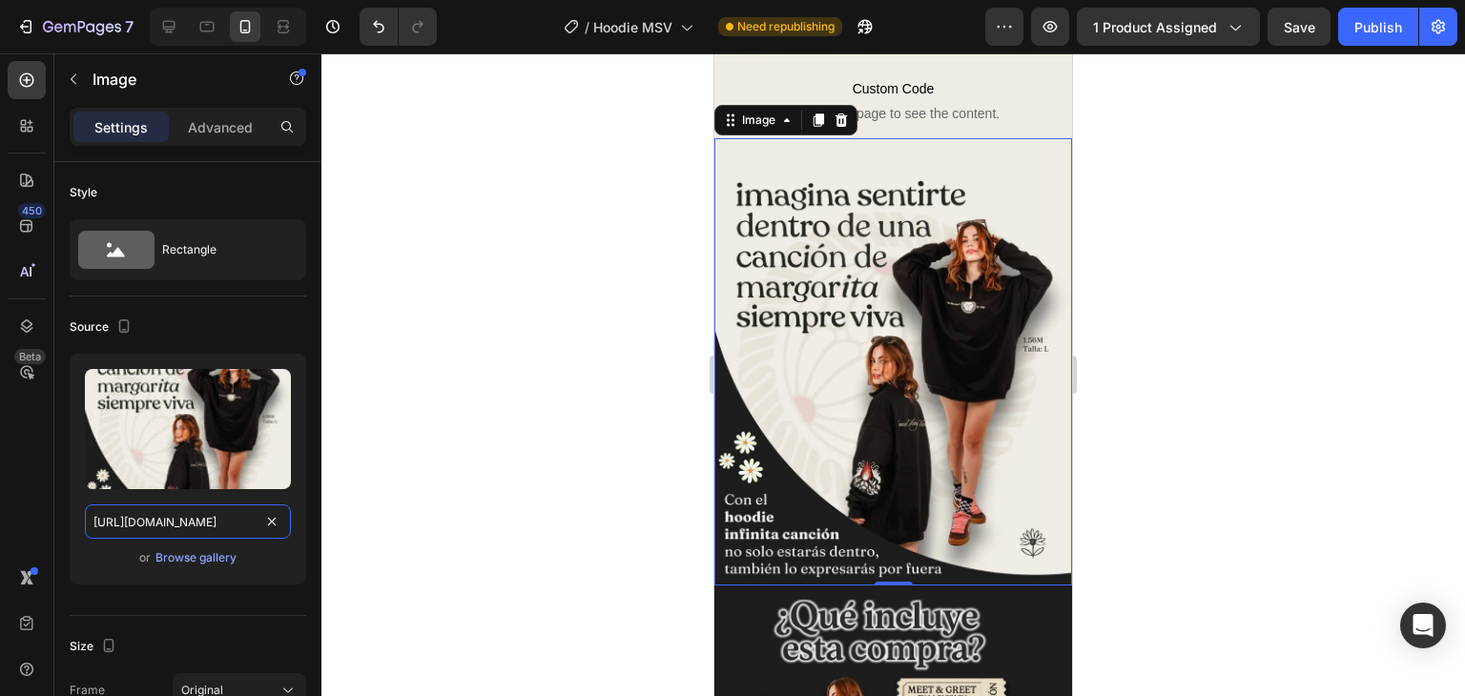
click at [227, 527] on input "[URL][DOMAIN_NAME]" at bounding box center [188, 522] width 206 height 34
click at [172, 24] on icon at bounding box center [168, 26] width 19 height 19
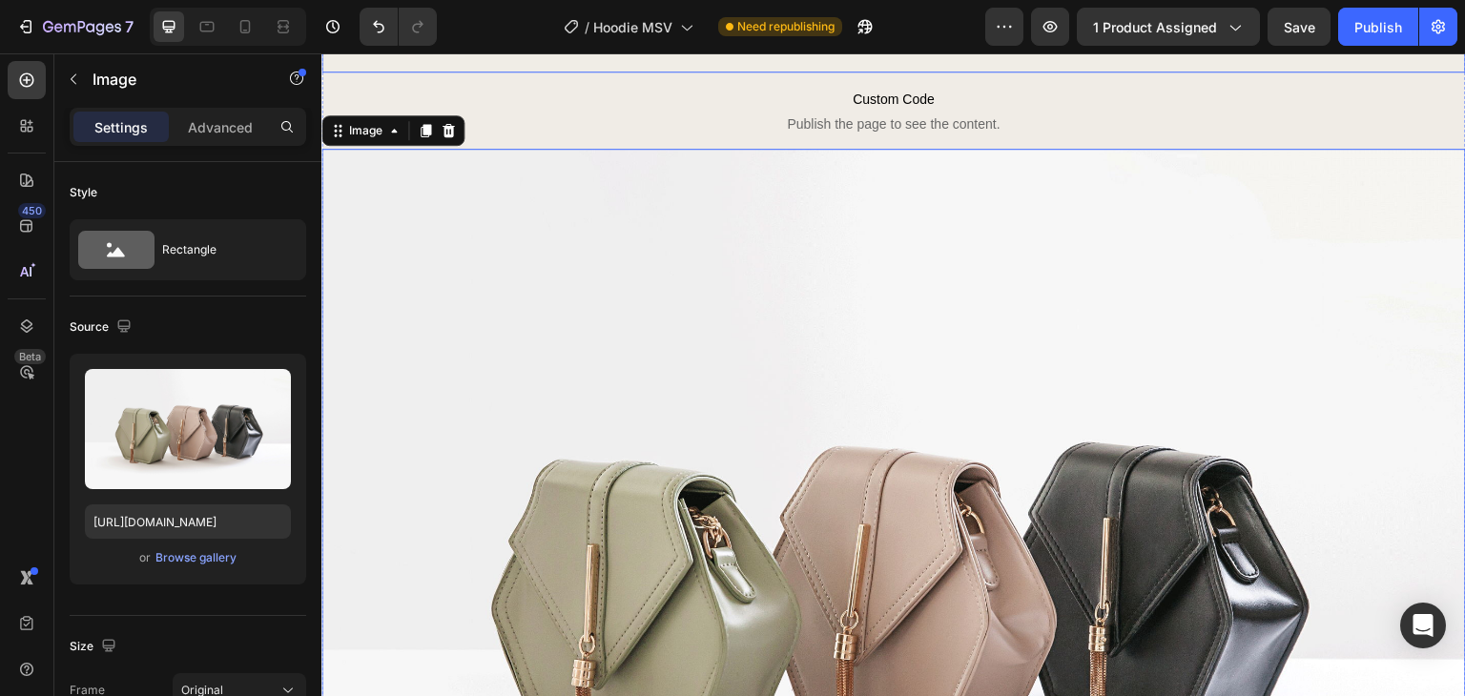
scroll to position [1493, 0]
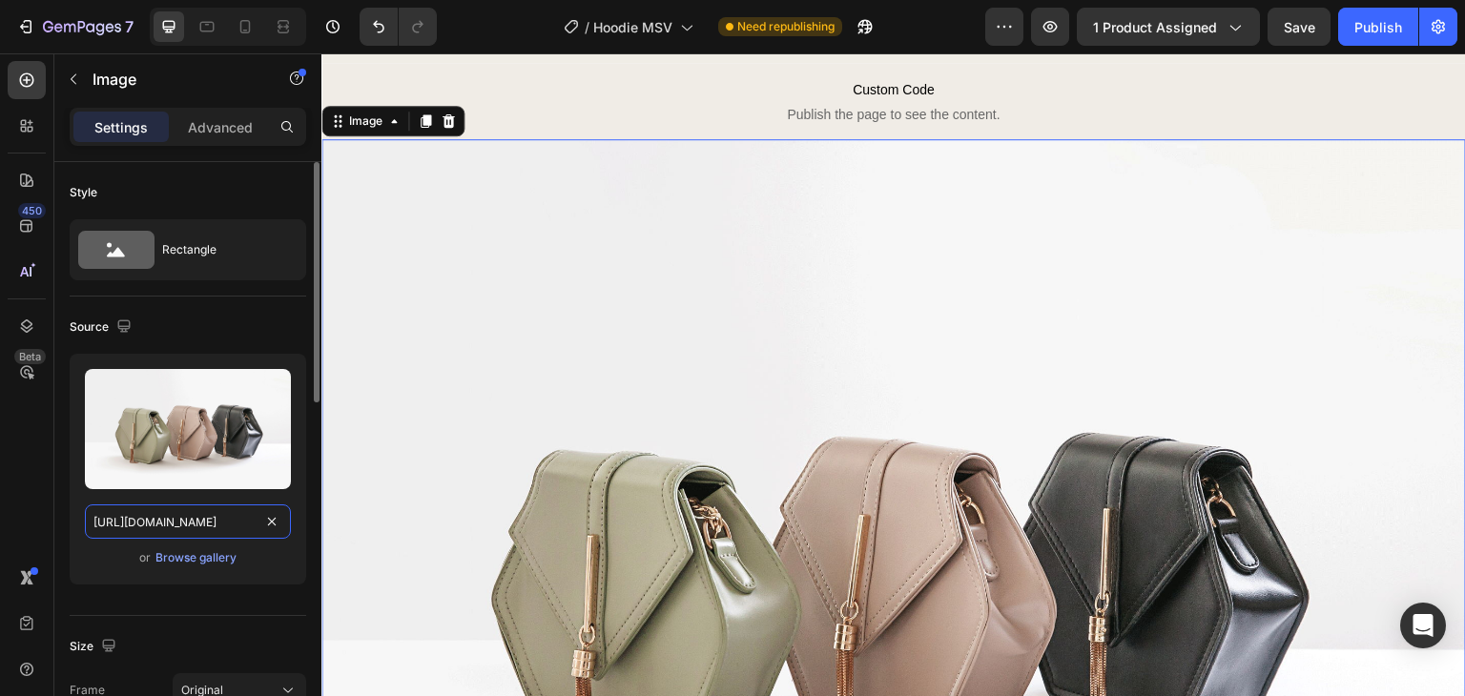
click at [212, 509] on input "[URL][DOMAIN_NAME]" at bounding box center [188, 522] width 206 height 34
paste input "[DOMAIN_NAME][URL]"
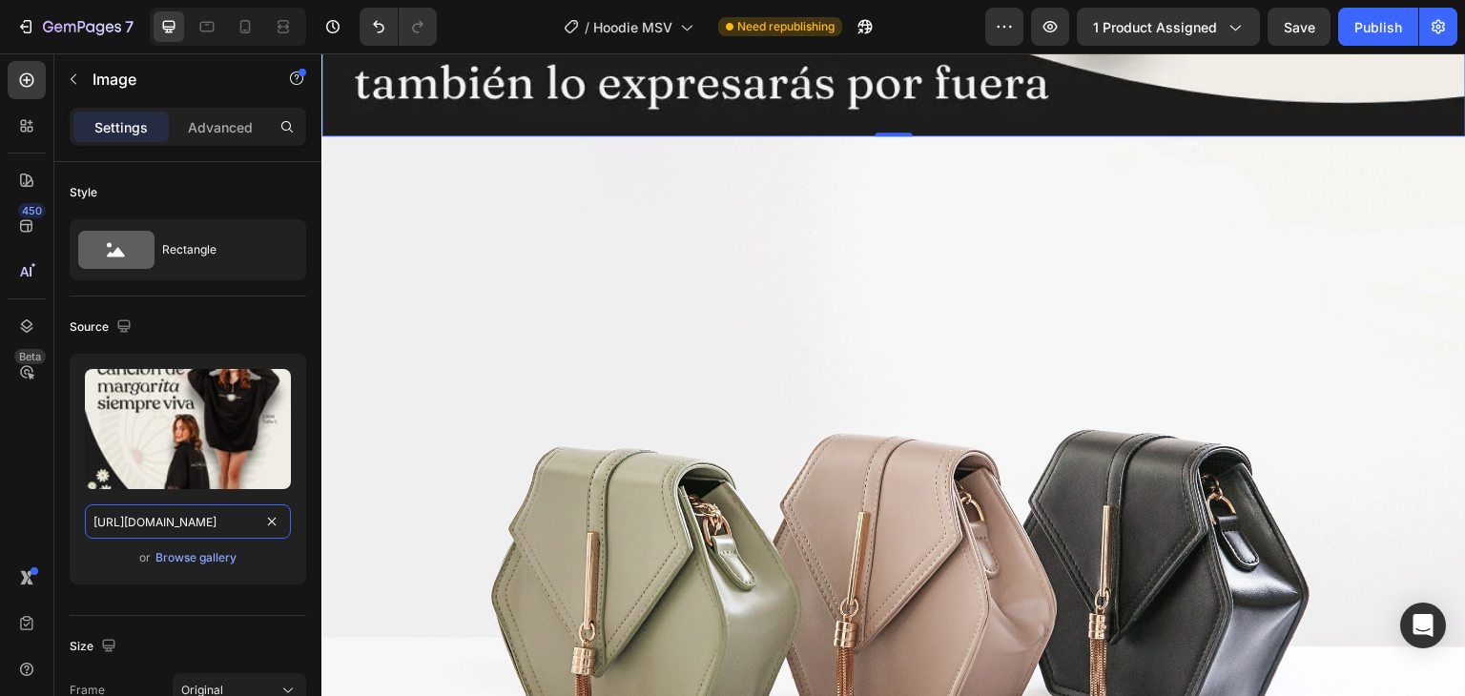
scroll to position [2926, 0]
type input "[URL][DOMAIN_NAME]"
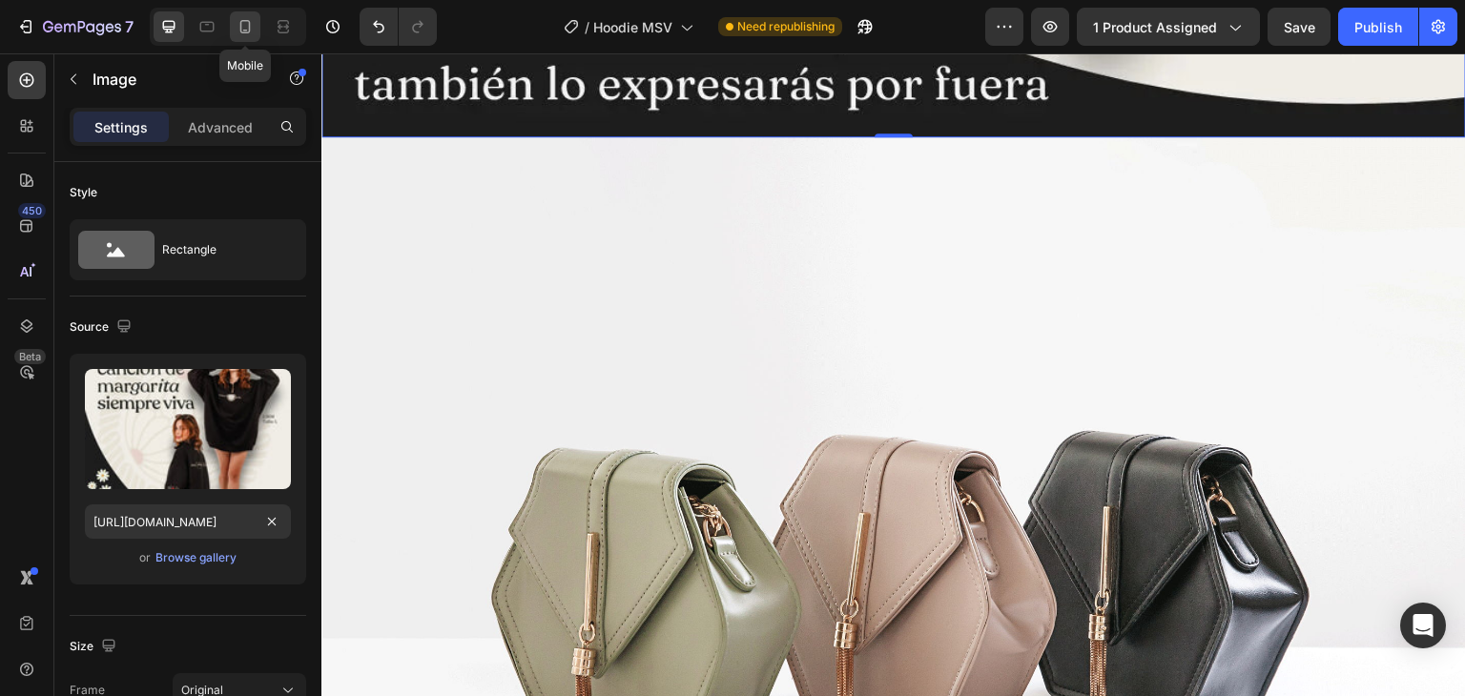
scroll to position [0, 0]
click at [238, 18] on icon at bounding box center [245, 26] width 19 height 19
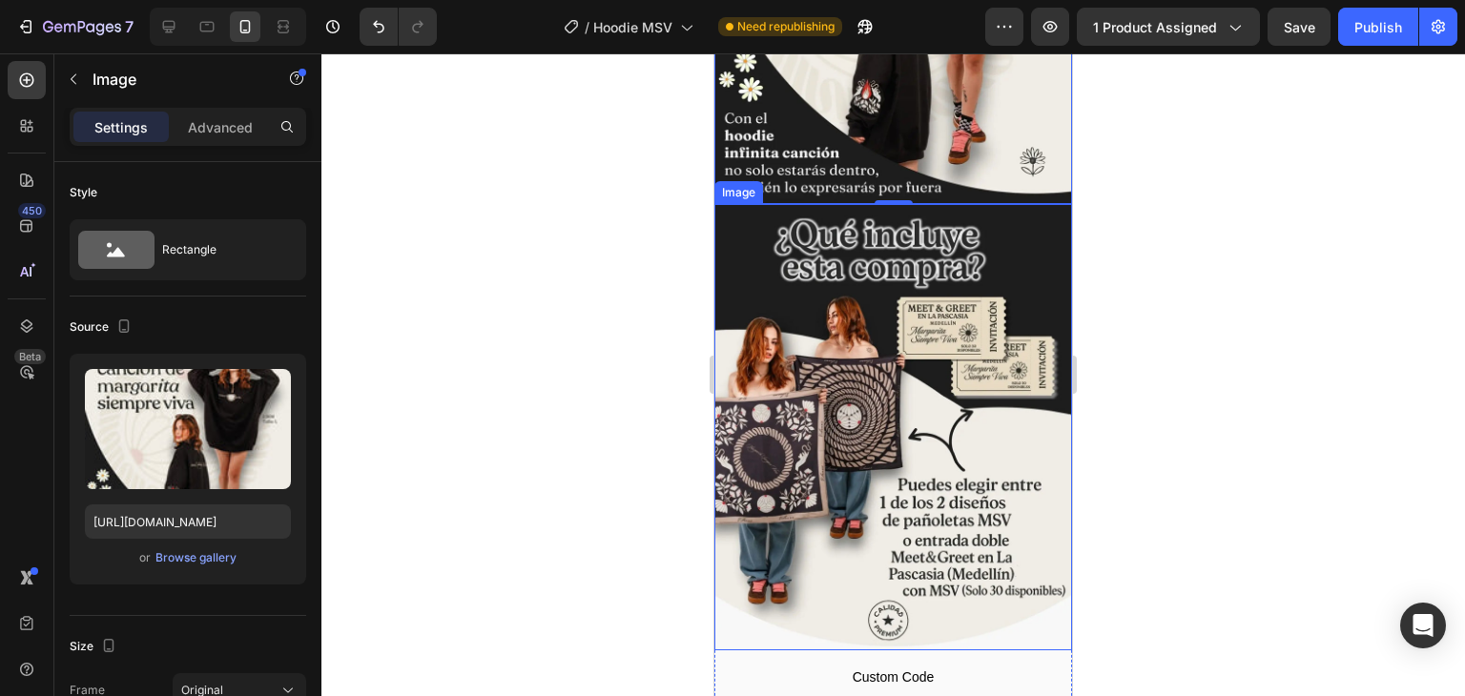
scroll to position [894, 0]
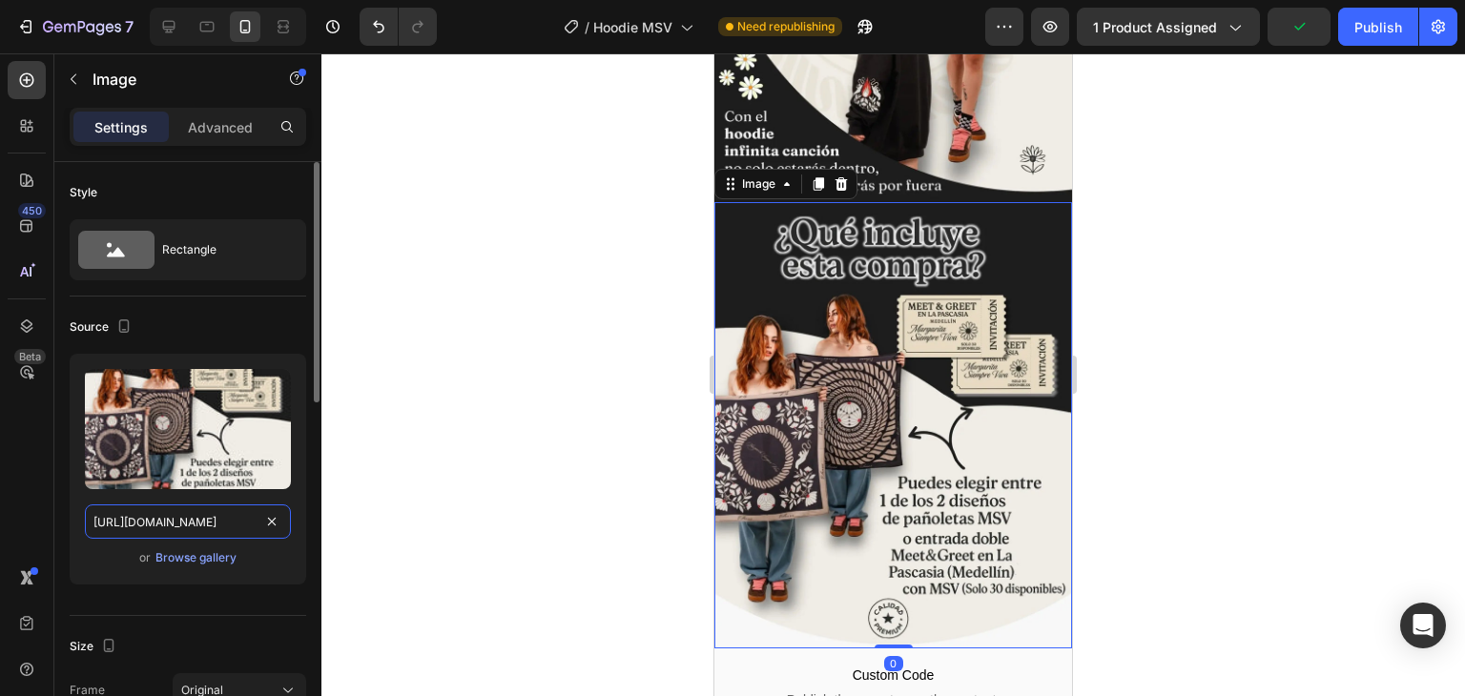
click at [206, 538] on input "[URL][DOMAIN_NAME]" at bounding box center [188, 522] width 206 height 34
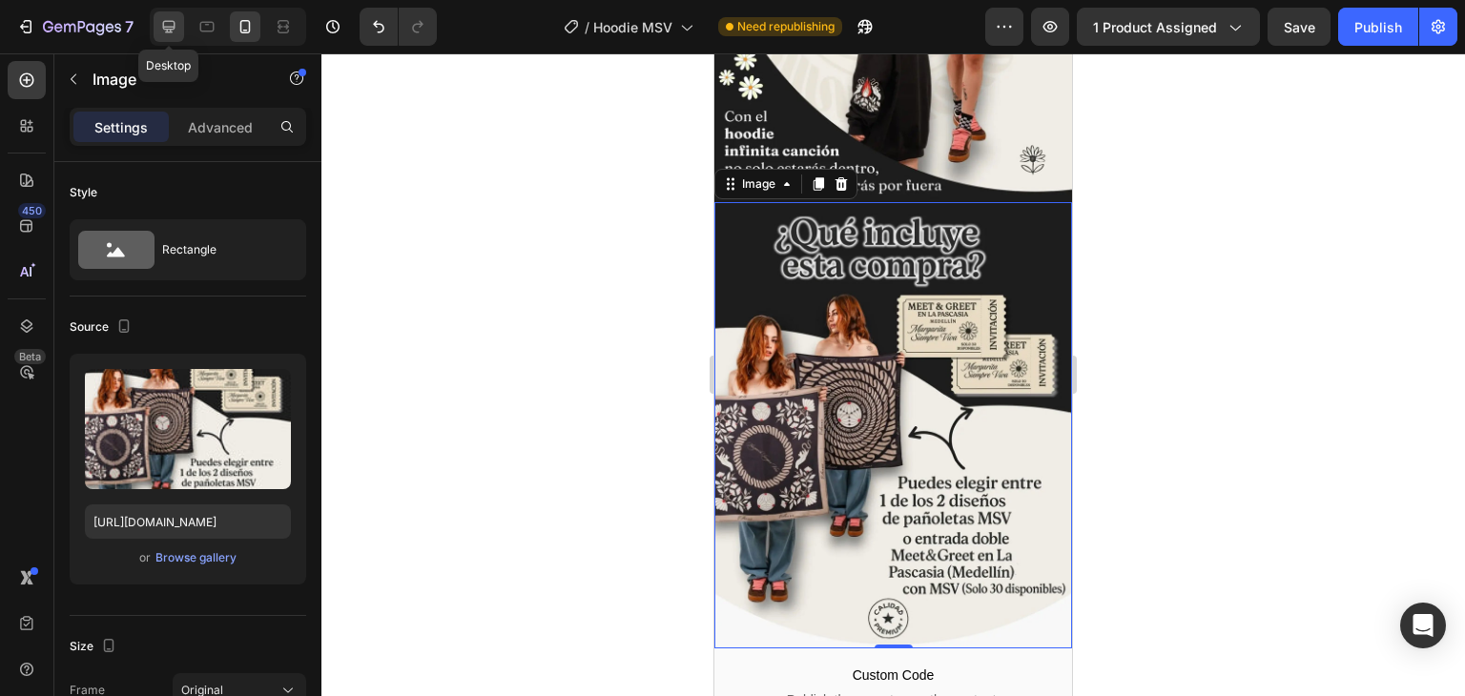
click at [165, 30] on icon at bounding box center [169, 27] width 12 height 12
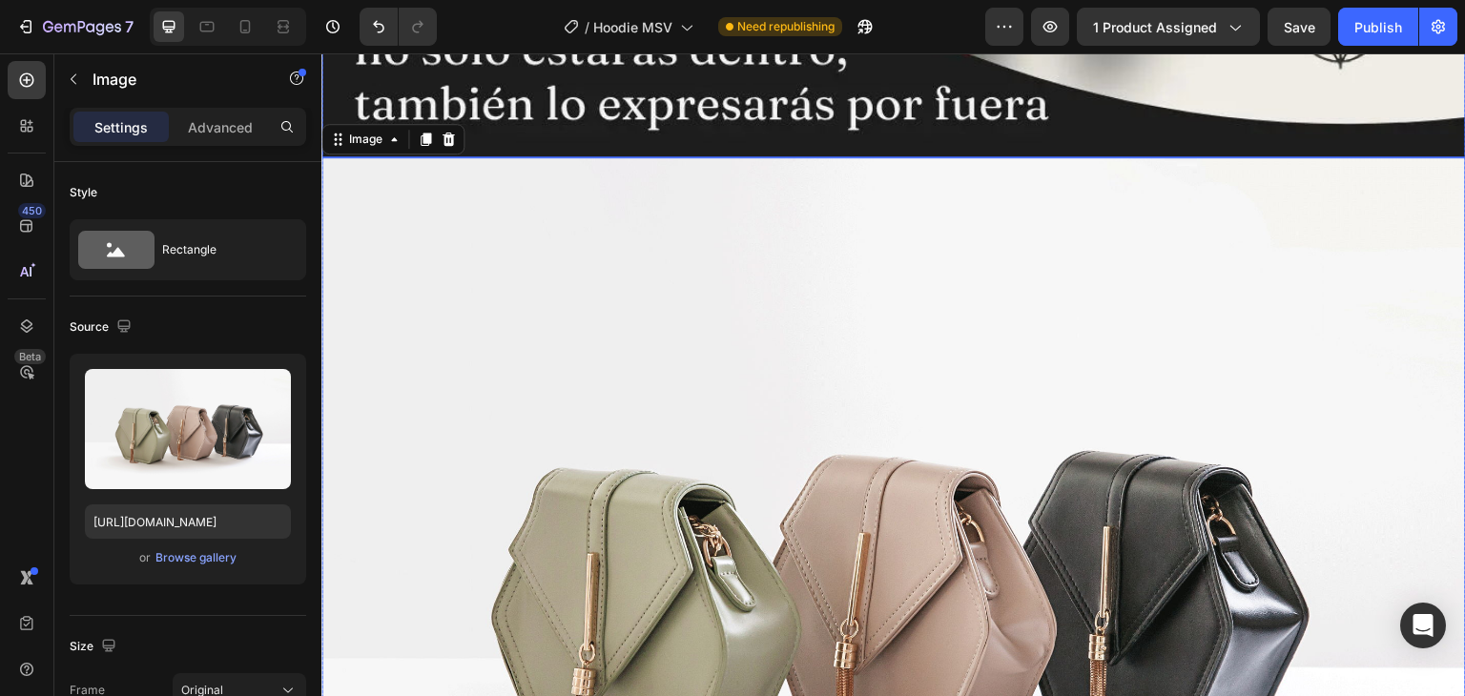
scroll to position [2908, 0]
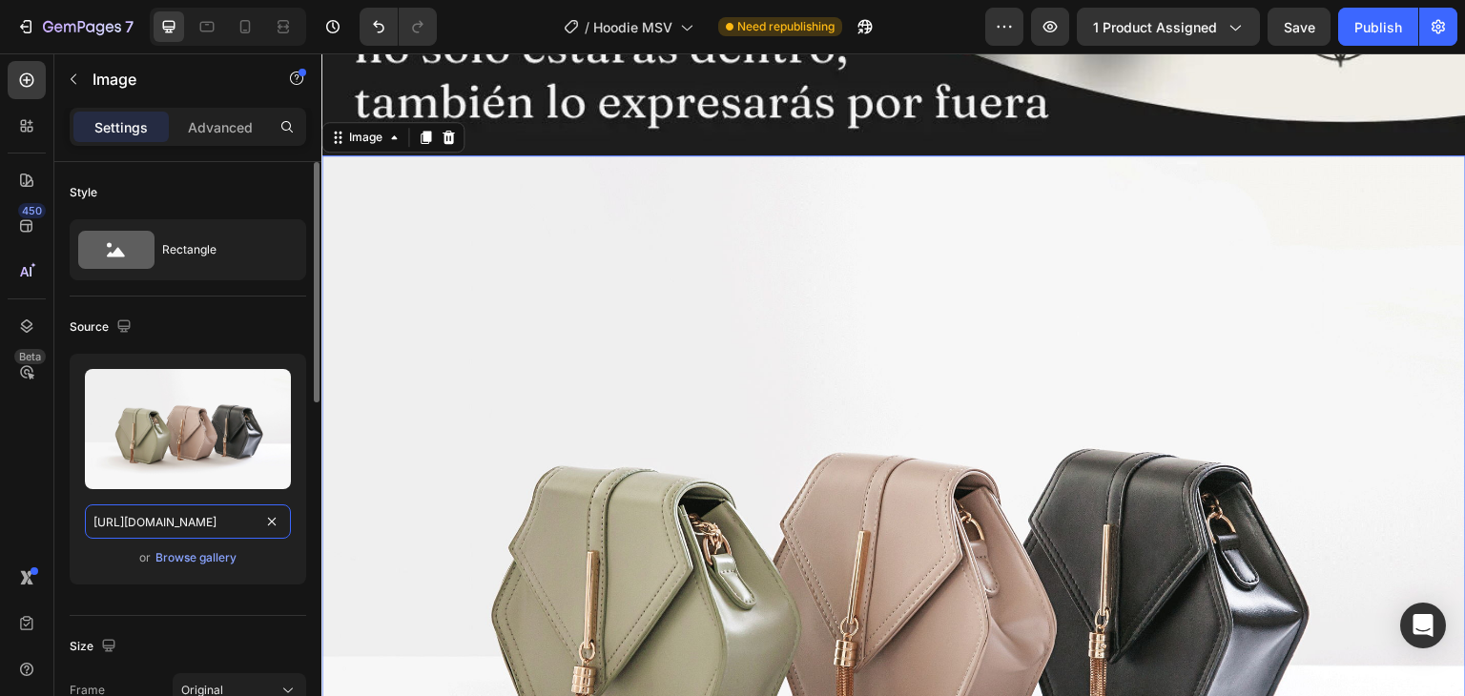
click at [228, 521] on input "[URL][DOMAIN_NAME]" at bounding box center [188, 522] width 206 height 34
paste input "[DOMAIN_NAME][URL]"
type input "[URL][DOMAIN_NAME]"
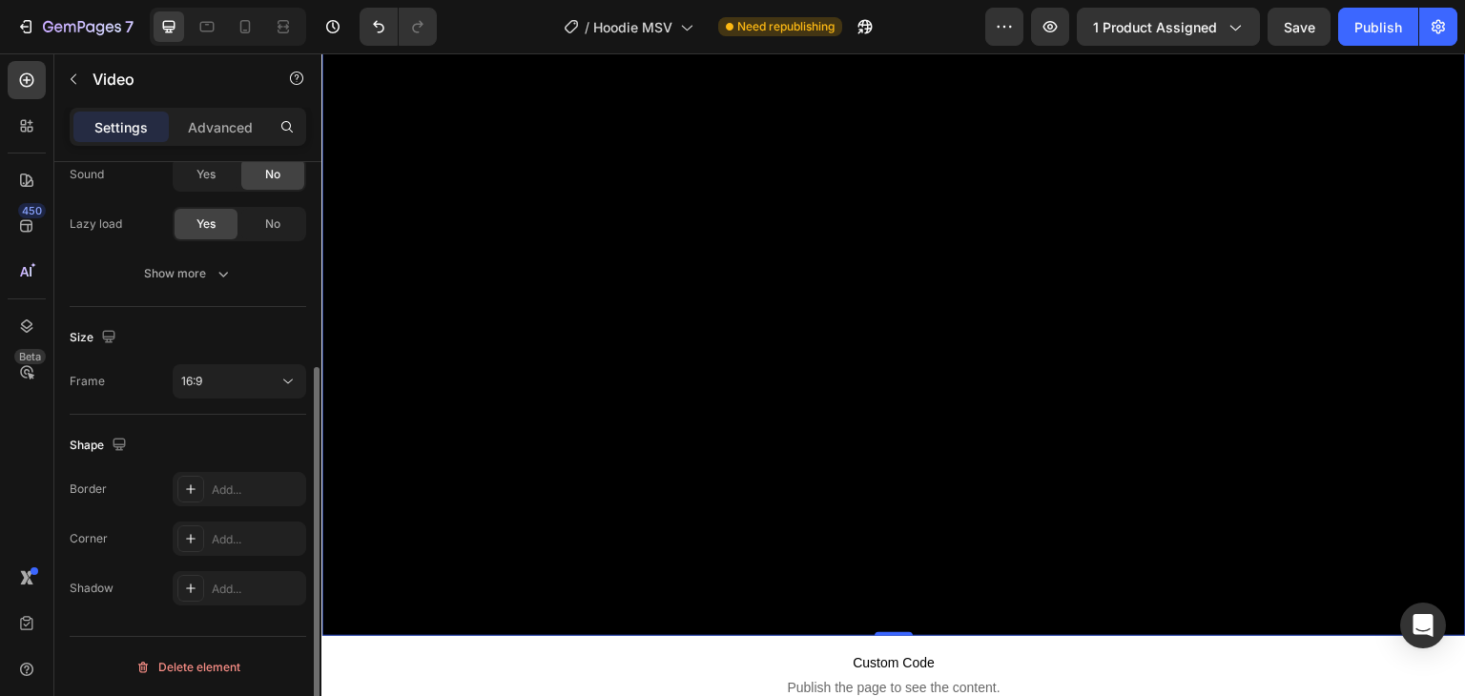
scroll to position [318, 0]
click at [244, 393] on button "16:9" at bounding box center [240, 382] width 134 height 34
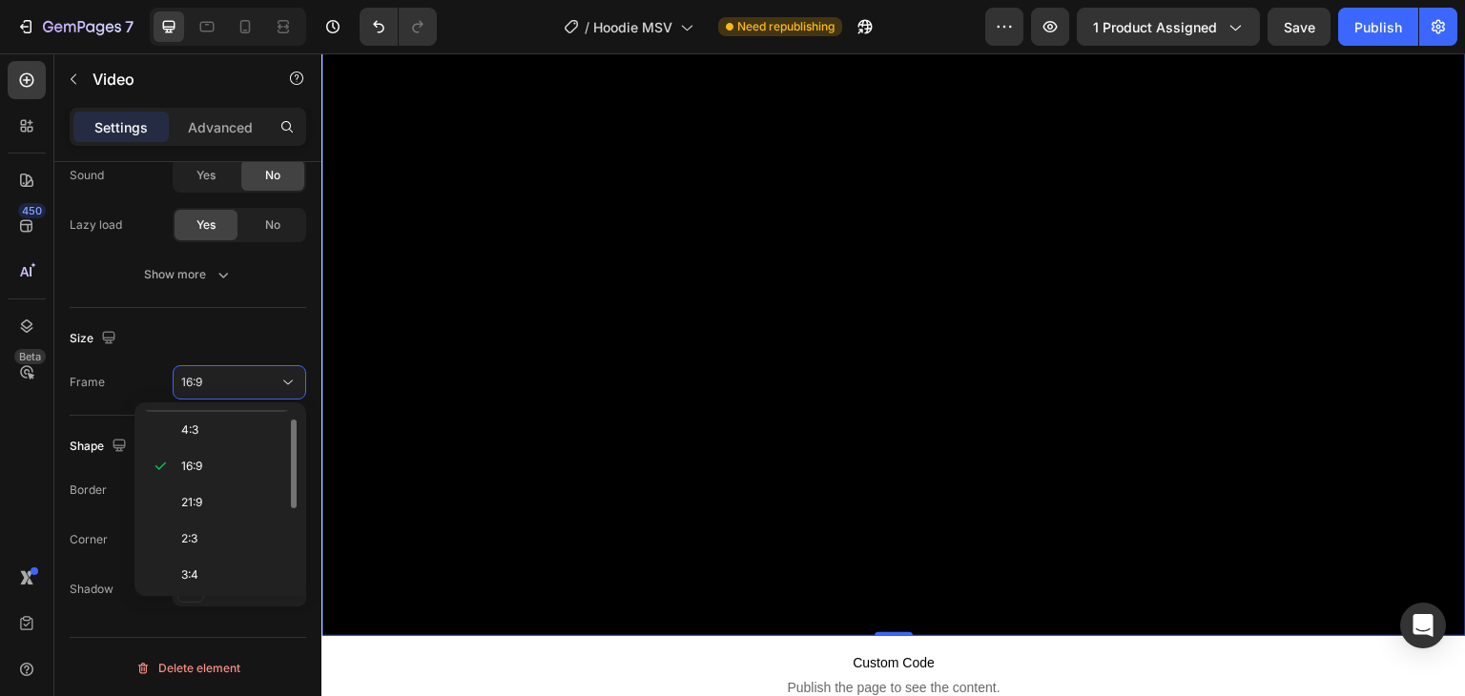
scroll to position [0, 0]
click at [214, 432] on span "Original" at bounding box center [202, 428] width 42 height 17
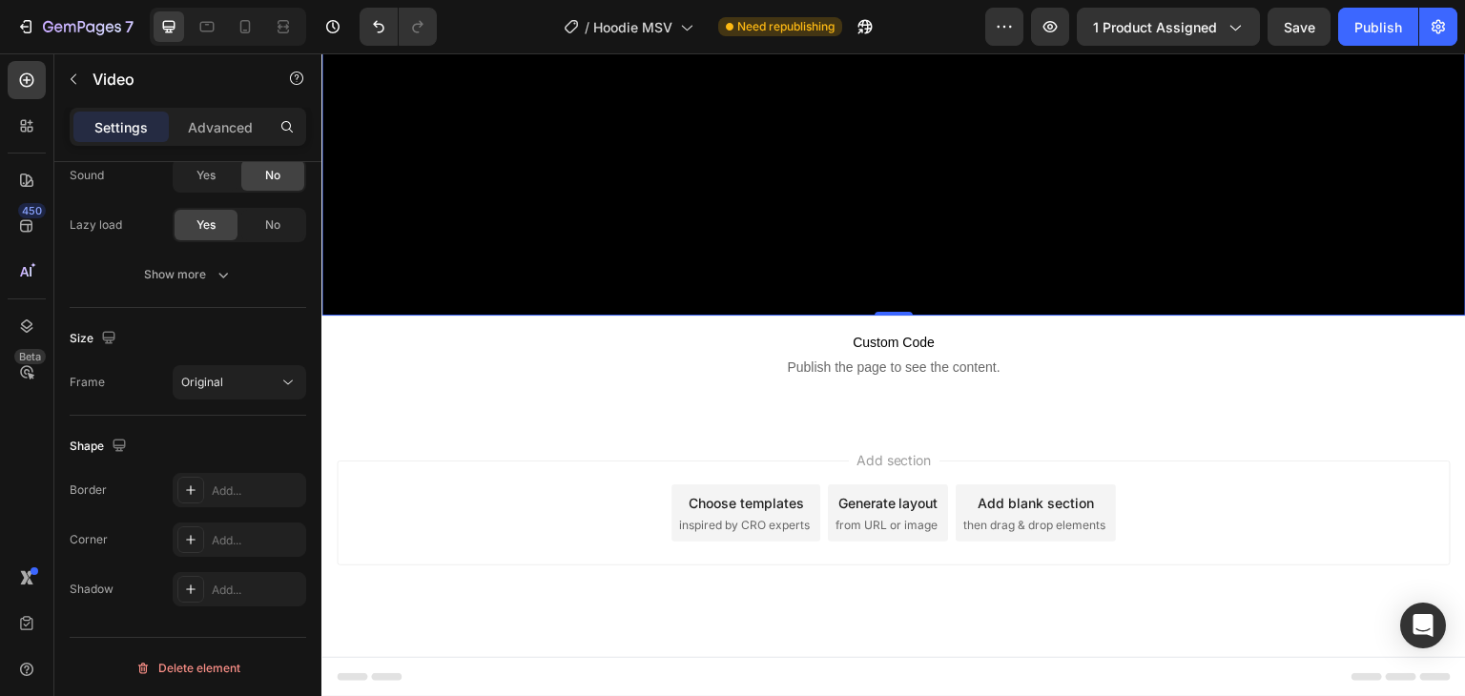
scroll to position [5604, 0]
click at [1368, 38] on button "Publish" at bounding box center [1378, 27] width 80 height 38
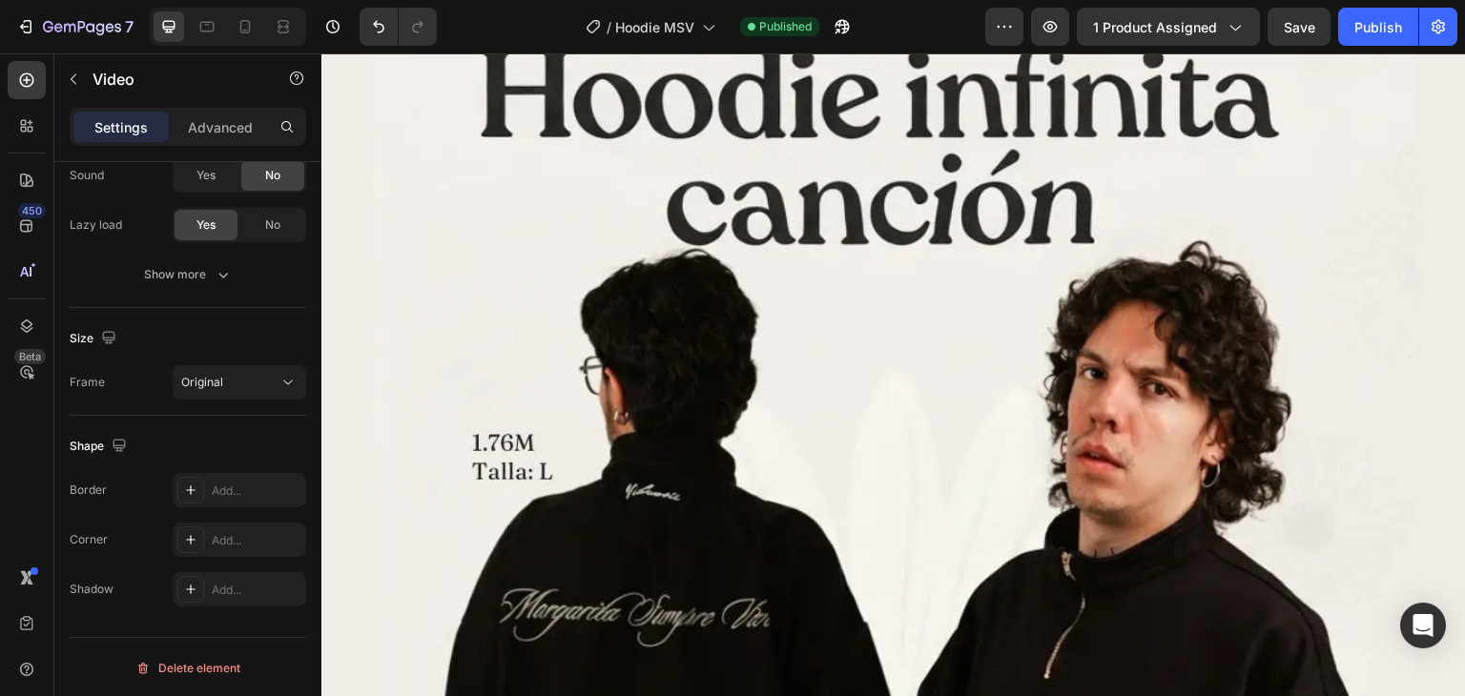
scroll to position [122, 0]
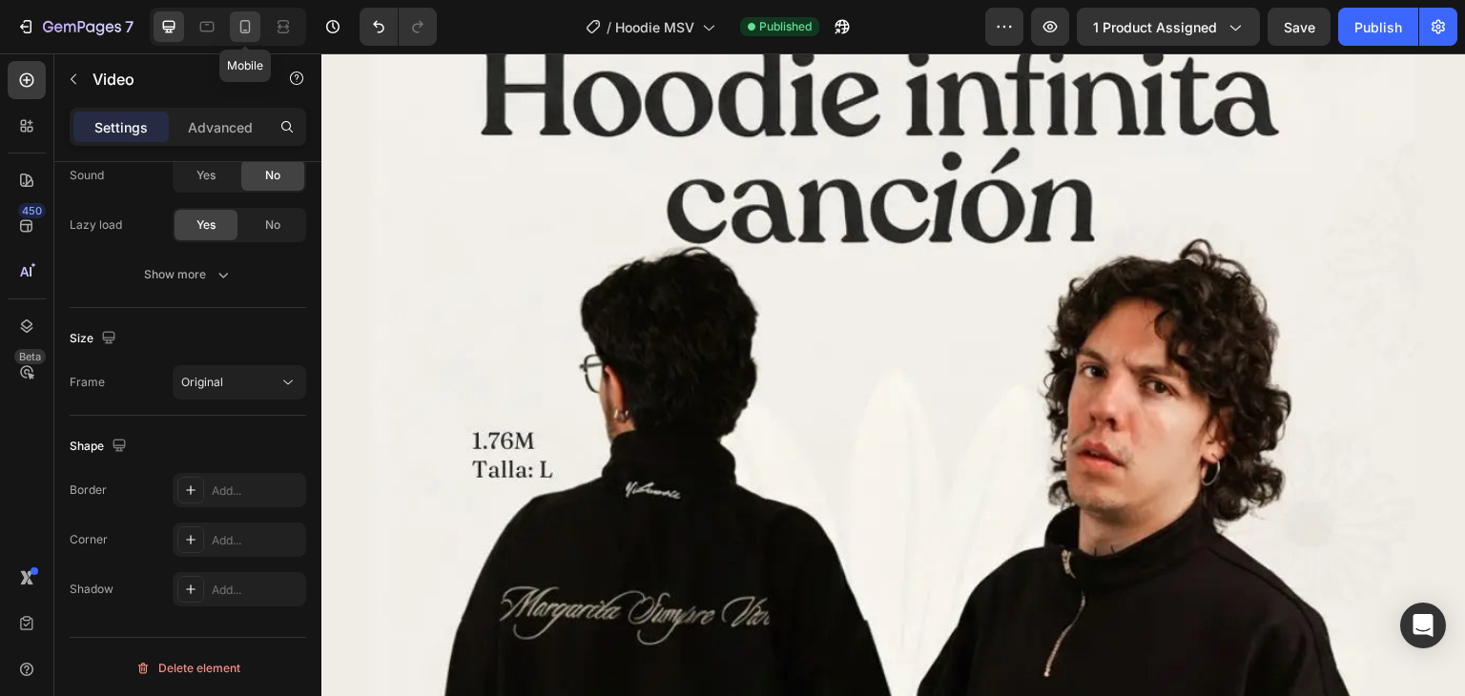
click at [235, 38] on div at bounding box center [245, 26] width 31 height 31
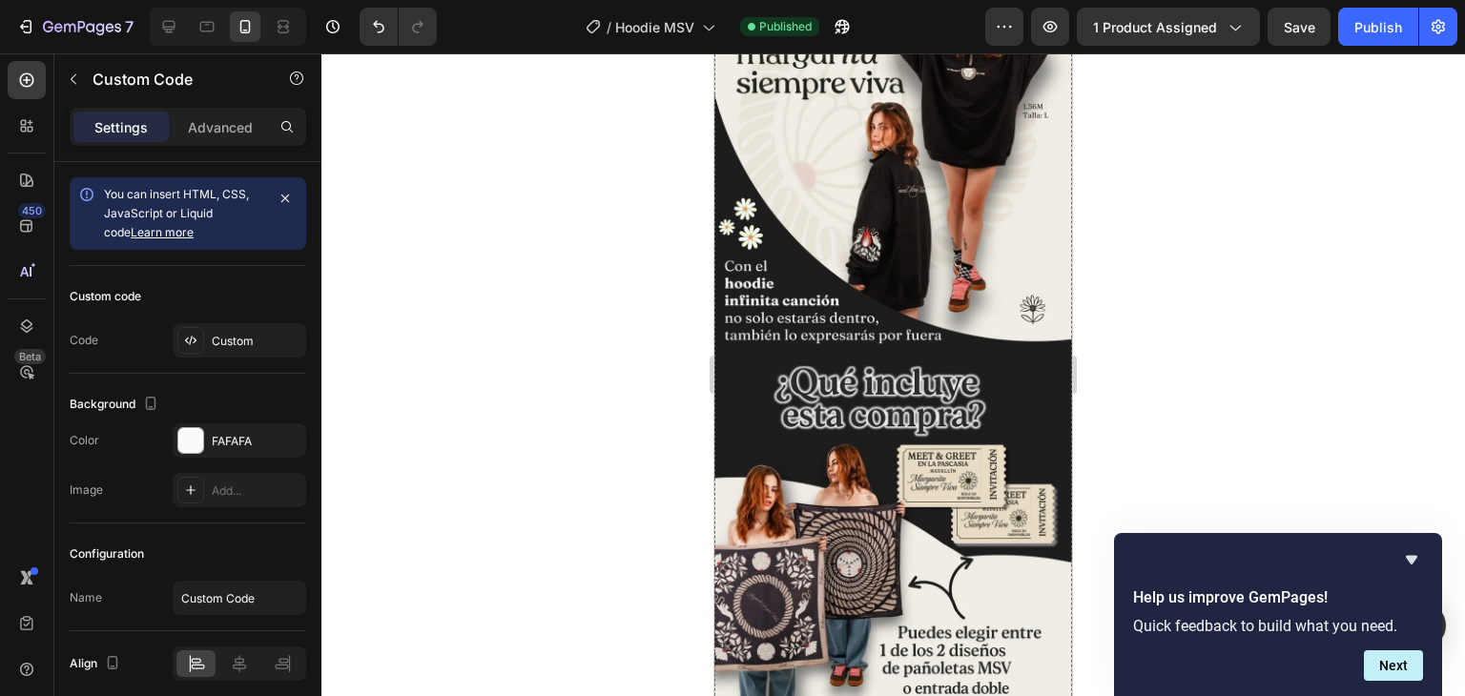
scroll to position [1306, 0]
